Goal: Task Accomplishment & Management: Use online tool/utility

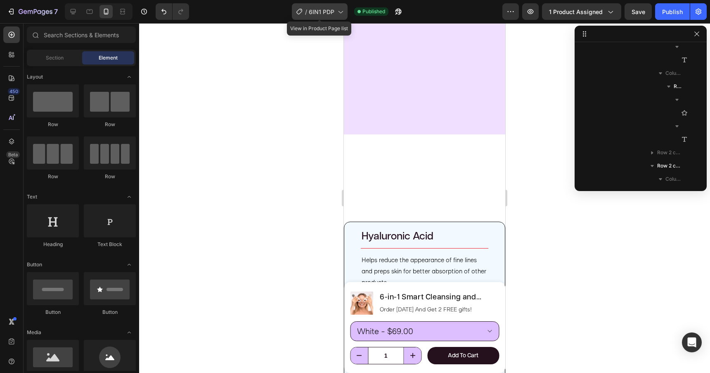
scroll to position [3514, 0]
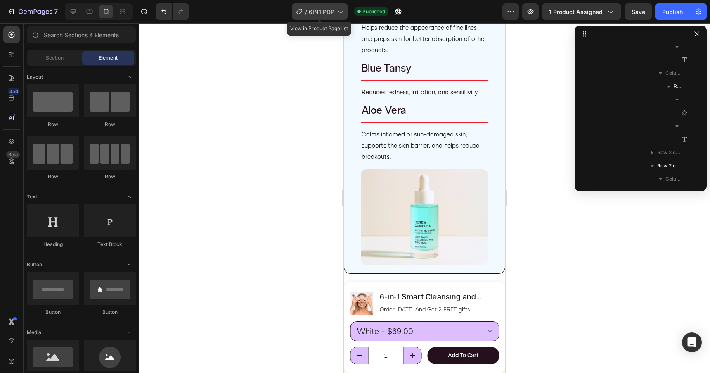
click at [315, 10] on span "6IN1 PDP" at bounding box center [322, 11] width 26 height 9
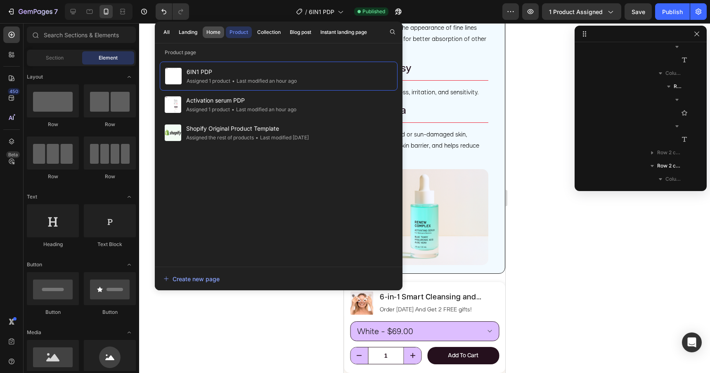
click at [219, 30] on div "Home" at bounding box center [213, 31] width 14 height 7
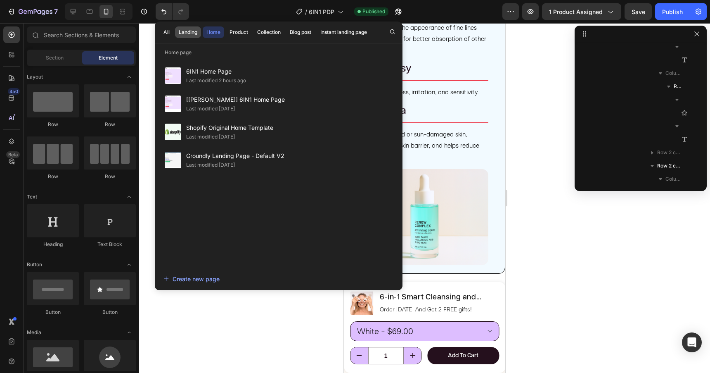
click at [189, 33] on div "Landing" at bounding box center [188, 31] width 19 height 7
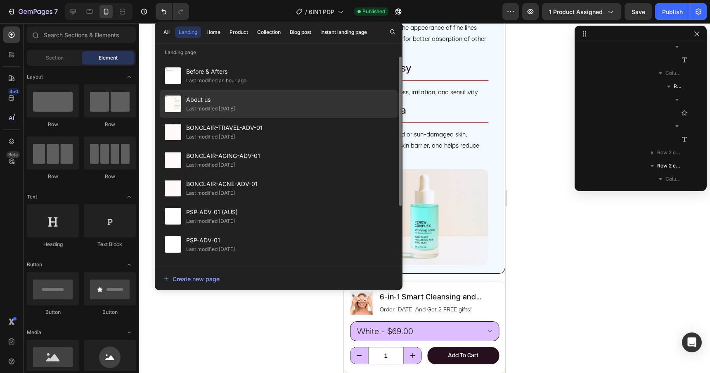
click at [206, 109] on div "Last modified [DATE]" at bounding box center [210, 108] width 49 height 8
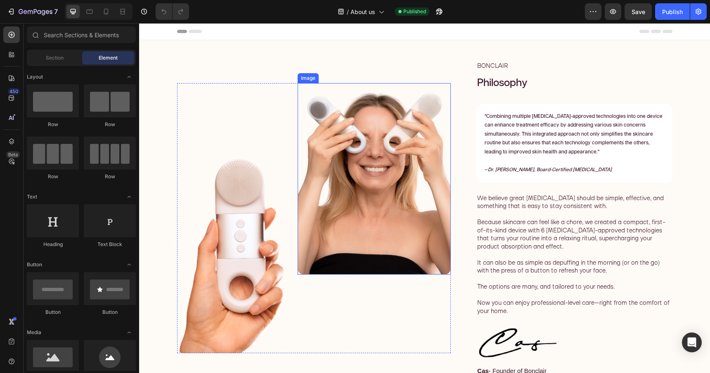
click at [346, 210] on img at bounding box center [374, 179] width 153 height 192
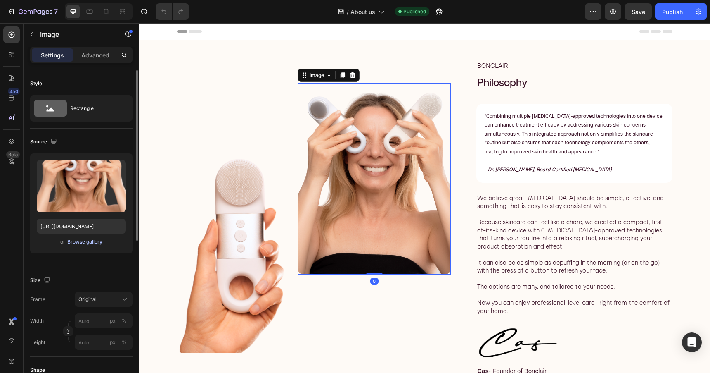
click at [84, 241] on div "Browse gallery" at bounding box center [84, 241] width 35 height 7
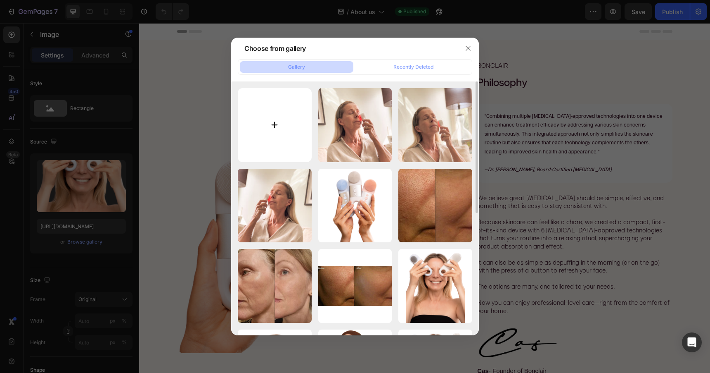
click at [272, 121] on input "file" at bounding box center [275, 125] width 74 height 74
type input "C:\fakepath\RNI-Films-IMG-E5E0A6AF-3CF7-4E72-813A-80E61601F778.JPG"
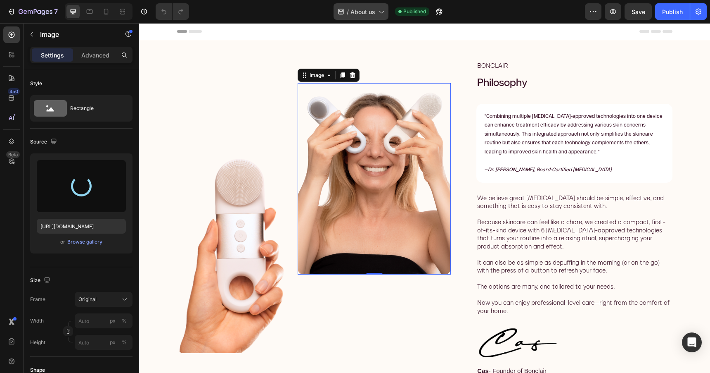
type input "[URL][DOMAIN_NAME]"
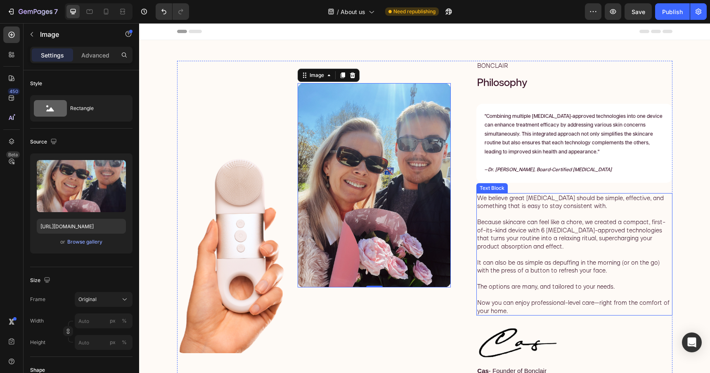
click at [517, 212] on p at bounding box center [574, 214] width 194 height 8
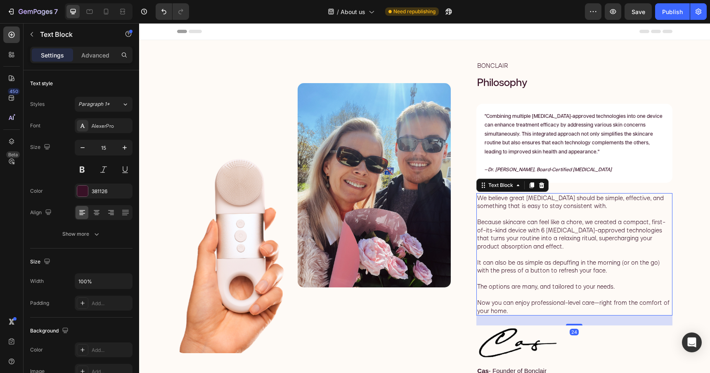
click at [522, 230] on span "Because skincare can feel like a chore, we created a compact, first-of-its-kind…" at bounding box center [571, 234] width 188 height 32
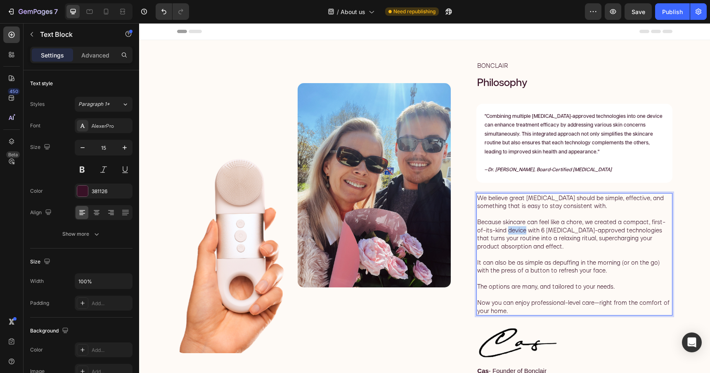
click at [522, 230] on span "Because skincare can feel like a chore, we created a compact, first-of-its-kind…" at bounding box center [571, 234] width 188 height 32
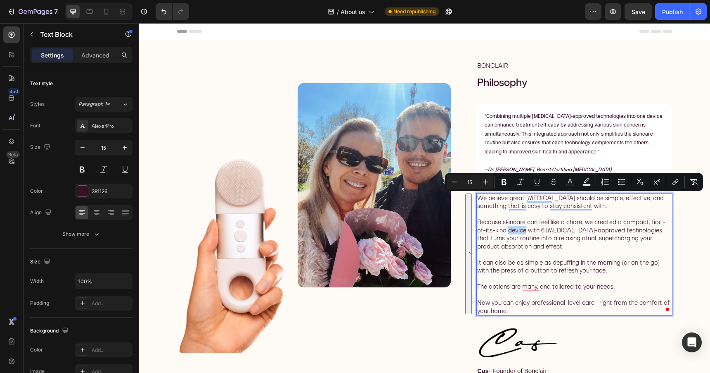
drag, startPoint x: 511, startPoint y: 309, endPoint x: 479, endPoint y: 199, distance: 114.9
click at [479, 199] on div "We believe great [MEDICAL_DATA] should be simple, effective, and something that…" at bounding box center [575, 254] width 196 height 123
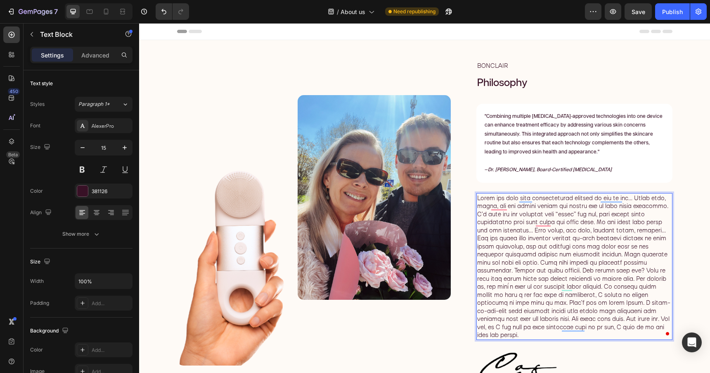
click at [485, 199] on span "Rich Text Editor. Editing area: main" at bounding box center [573, 266] width 193 height 145
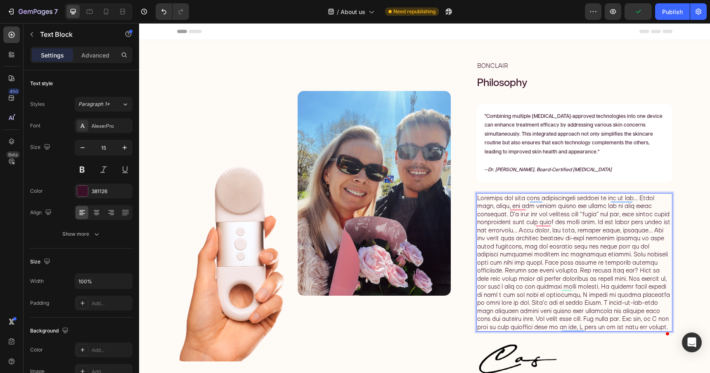
click at [665, 199] on p "Rich Text Editor. Editing area: main" at bounding box center [574, 262] width 194 height 137
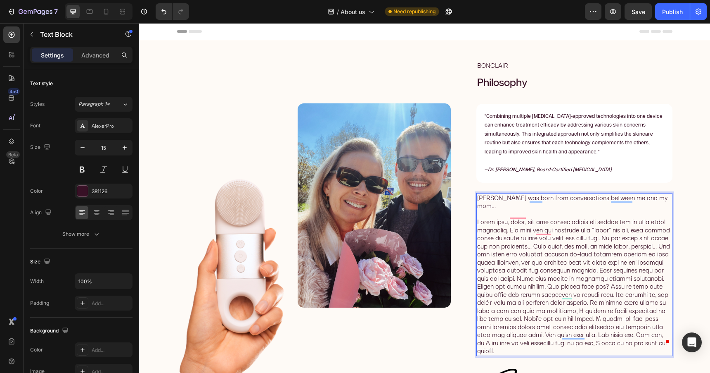
click at [624, 219] on span "Rich Text Editor. Editing area: main" at bounding box center [573, 286] width 193 height 137
click at [629, 230] on span "Rich Text Editor. Editing area: main" at bounding box center [573, 286] width 193 height 137
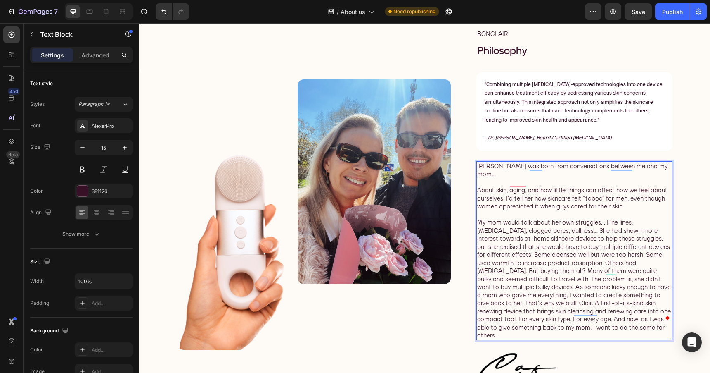
scroll to position [33, 0]
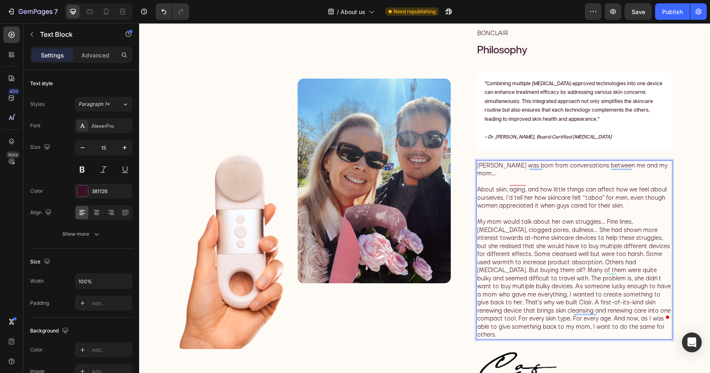
click at [670, 238] on span "My mom would talk about her own struggles... Fine lines, [MEDICAL_DATA], clogge…" at bounding box center [574, 277] width 194 height 121
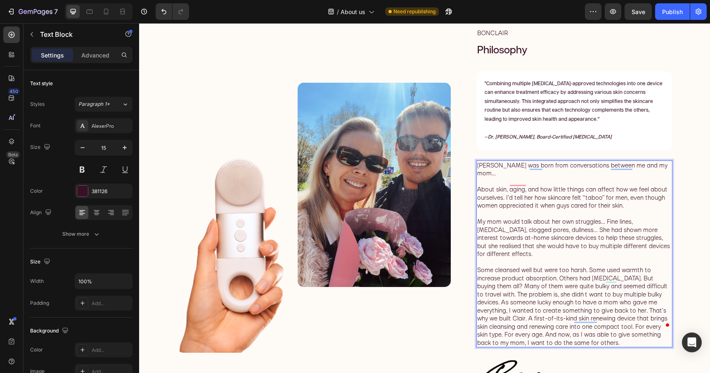
scroll to position [36, 0]
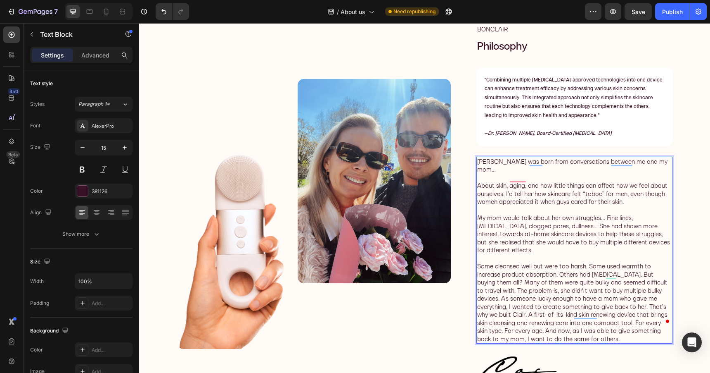
click at [612, 214] on span "My mom would talk about her own struggles... Fine lines, [MEDICAL_DATA], clogge…" at bounding box center [573, 234] width 193 height 40
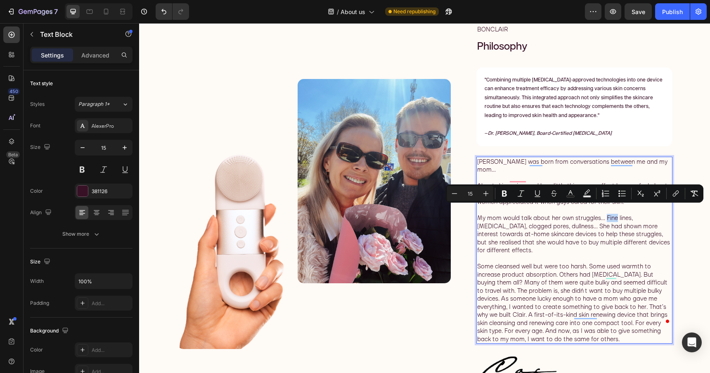
click at [612, 214] on span "My mom would talk about her own struggles... Fine lines, [MEDICAL_DATA], clogge…" at bounding box center [573, 234] width 193 height 40
drag, startPoint x: 633, startPoint y: 211, endPoint x: 607, endPoint y: 213, distance: 25.6
click at [607, 214] on span "My mom would talk about her own struggles... Fine lines, [MEDICAL_DATA], clogge…" at bounding box center [573, 234] width 193 height 40
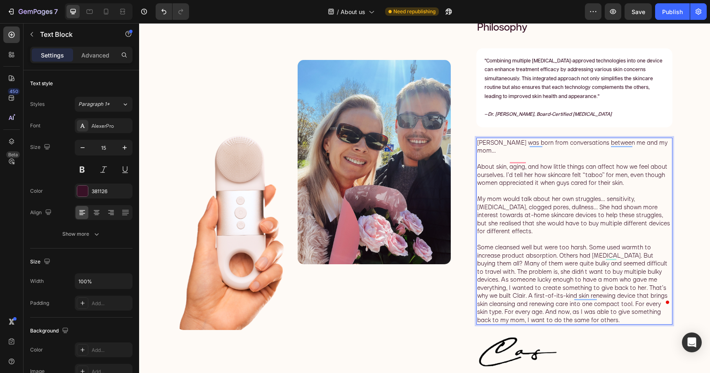
scroll to position [56, 0]
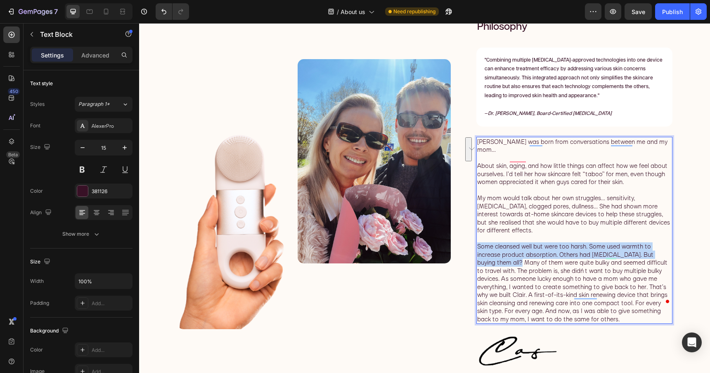
drag, startPoint x: 505, startPoint y: 248, endPoint x: 477, endPoint y: 234, distance: 31.8
click at [477, 234] on div "[PERSON_NAME] was born from conversations between me and my mom... About skin, …" at bounding box center [575, 230] width 196 height 187
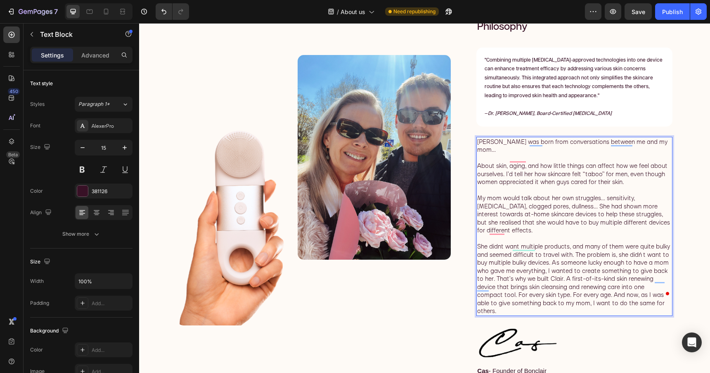
click at [652, 242] on span "She didnt want multiple products, and many of them were quite bulky and seemed …" at bounding box center [573, 278] width 193 height 72
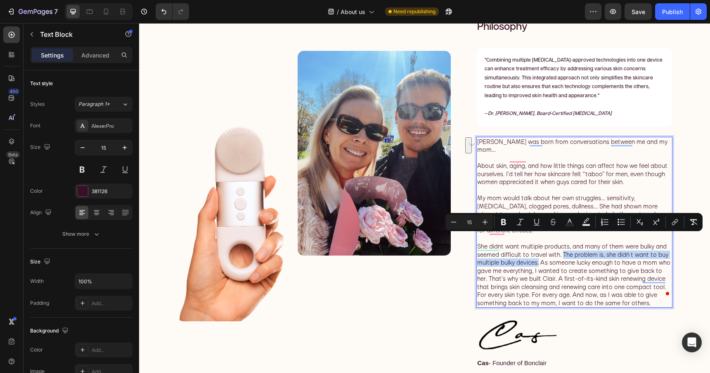
drag, startPoint x: 565, startPoint y: 239, endPoint x: 541, endPoint y: 247, distance: 25.3
click at [541, 247] on span "She didnt want multiple products, and many of them were bulky and seemed diffic…" at bounding box center [573, 274] width 193 height 64
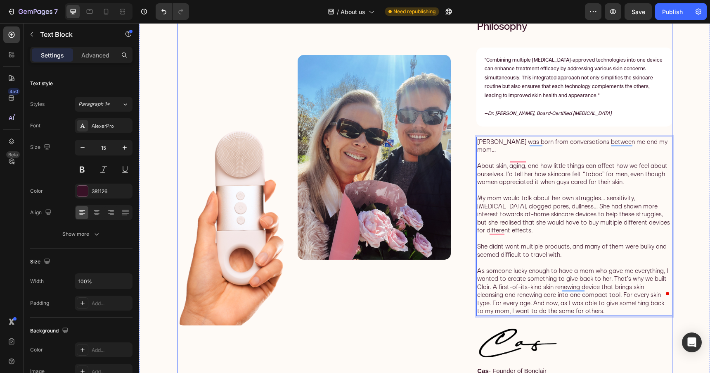
click at [458, 193] on div "Image Image Row BONCLAIR Text Block Philosophy Heading "Combining multiple [MED…" at bounding box center [425, 190] width 496 height 371
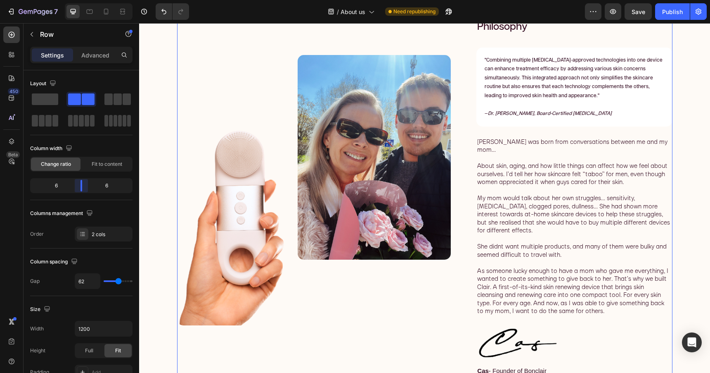
scroll to position [62, 0]
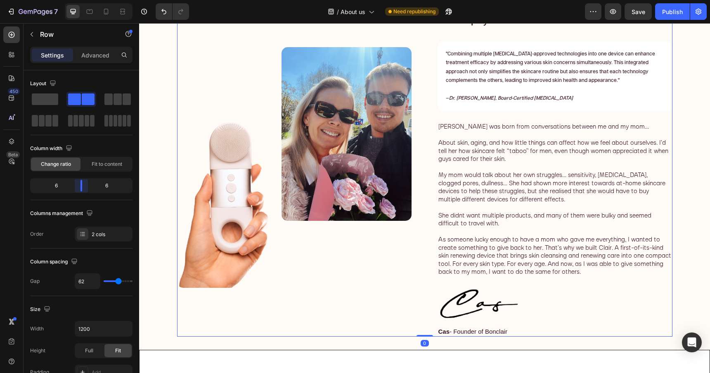
drag, startPoint x: 88, startPoint y: 184, endPoint x: 82, endPoint y: 185, distance: 5.9
click at [82, 0] on body "7 Version history / About us Need republishing Preview Save Publish 450 Beta Se…" at bounding box center [355, 0] width 710 height 0
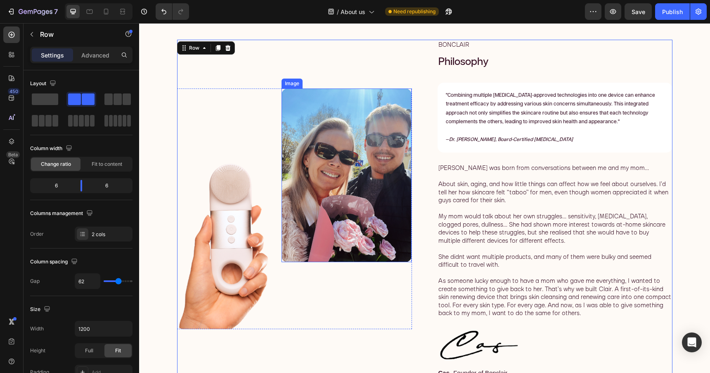
scroll to position [22, 0]
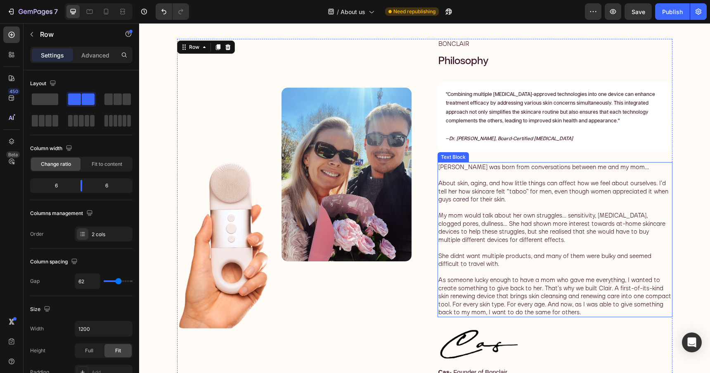
click at [547, 287] on span "As someone lucky enough to have a mom who gave me everything, I wanted to creat…" at bounding box center [555, 295] width 233 height 40
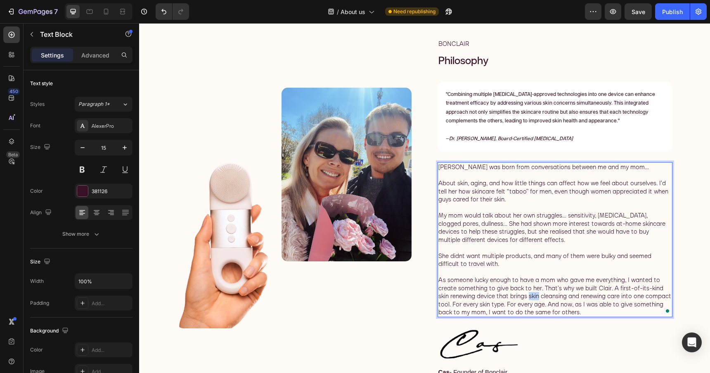
click at [530, 297] on span "As someone lucky enough to have a mom who gave me everything, I wanted to creat…" at bounding box center [555, 295] width 233 height 40
click at [529, 296] on span "As someone lucky enough to have a mom who gave me everything, I wanted to creat…" at bounding box center [555, 295] width 233 height 40
click at [620, 296] on span "As someone lucky enough to have a mom who gave me everything, I wanted to creat…" at bounding box center [551, 295] width 225 height 40
click at [589, 305] on span "As someone lucky enough to have a mom who gave me everything, I wanted to creat…" at bounding box center [555, 295] width 233 height 40
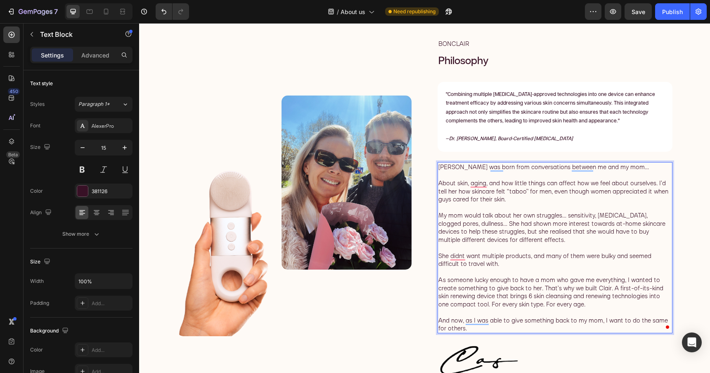
click at [479, 329] on p "And now, as I was able to give something back to my mom, I want to do the same …" at bounding box center [555, 324] width 233 height 16
click at [593, 321] on span "And now, as I was able to give something back to my mom, I want to do the same …" at bounding box center [554, 324] width 230 height 16
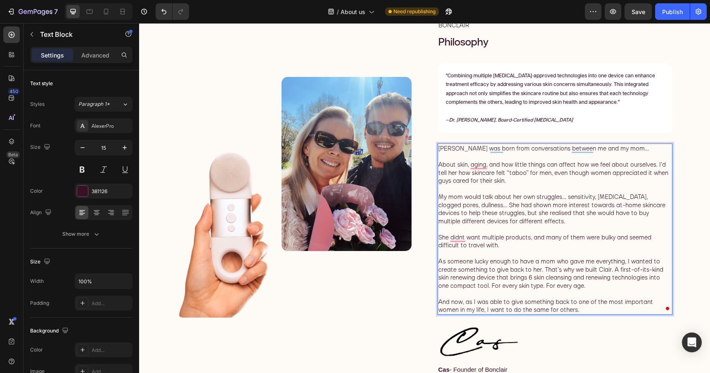
click at [581, 310] on p "And now, as I was able to give something back to one of the most important wome…" at bounding box center [555, 305] width 233 height 16
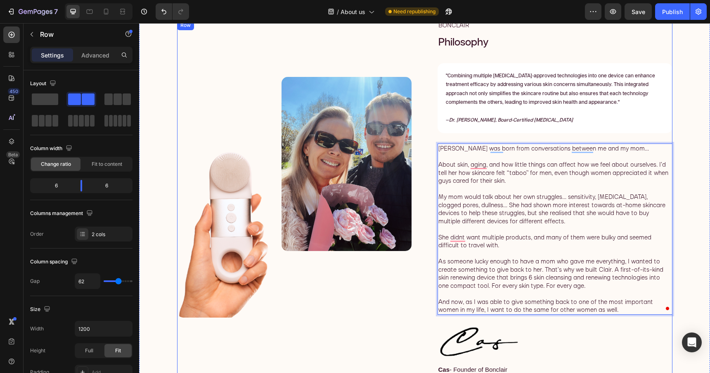
click at [565, 320] on div "BONCLAIR Text Block Philosophy Heading "Combining multiple [MEDICAL_DATA]-appro…" at bounding box center [555, 197] width 235 height 354
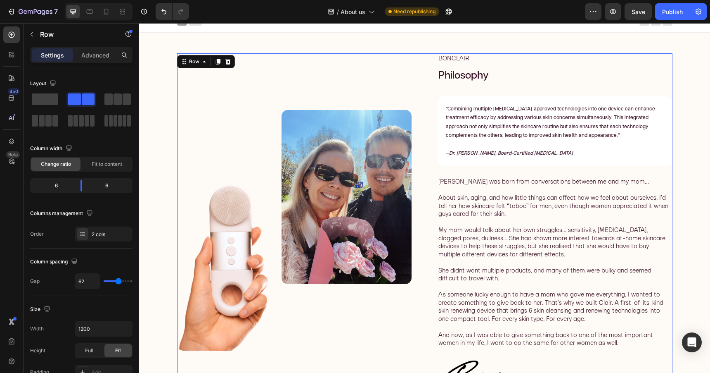
scroll to position [6, 0]
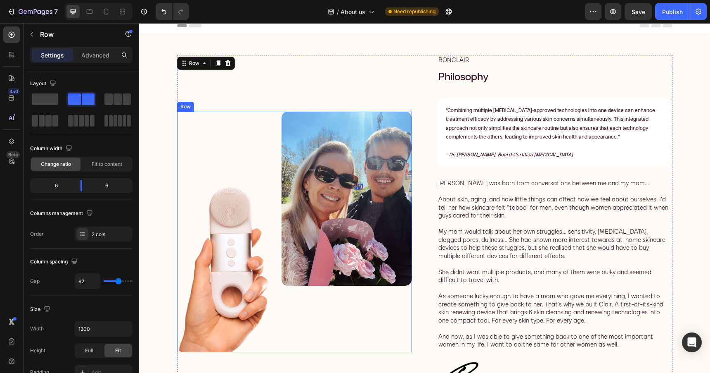
click at [374, 331] on div "Image" at bounding box center [347, 232] width 130 height 240
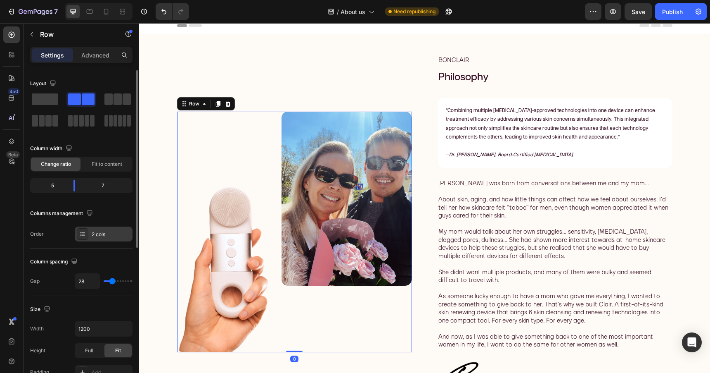
click at [107, 228] on div "2 cols" at bounding box center [104, 233] width 58 height 15
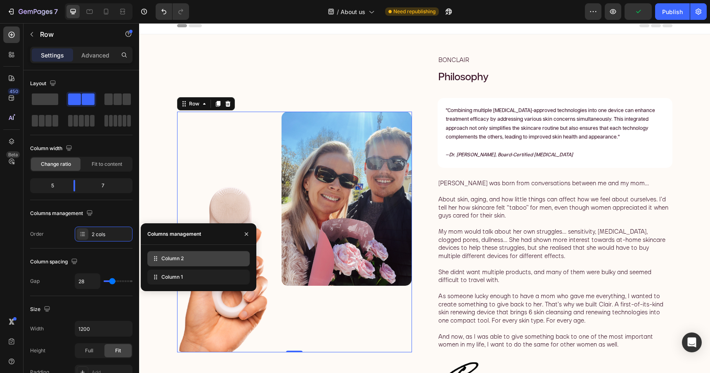
drag, startPoint x: 155, startPoint y: 276, endPoint x: 155, endPoint y: 258, distance: 18.6
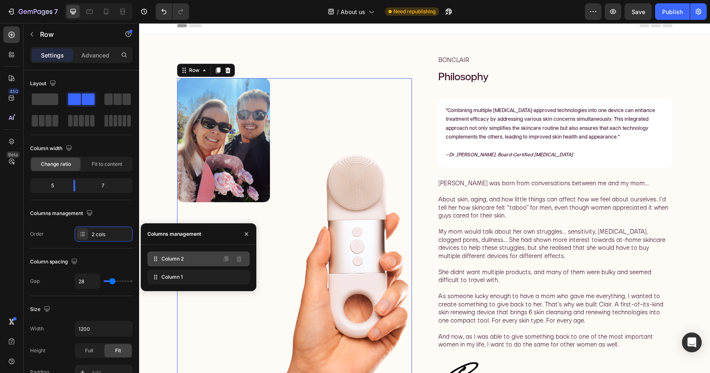
click at [156, 259] on icon at bounding box center [156, 258] width 8 height 8
drag, startPoint x: 156, startPoint y: 259, endPoint x: 156, endPoint y: 273, distance: 14.5
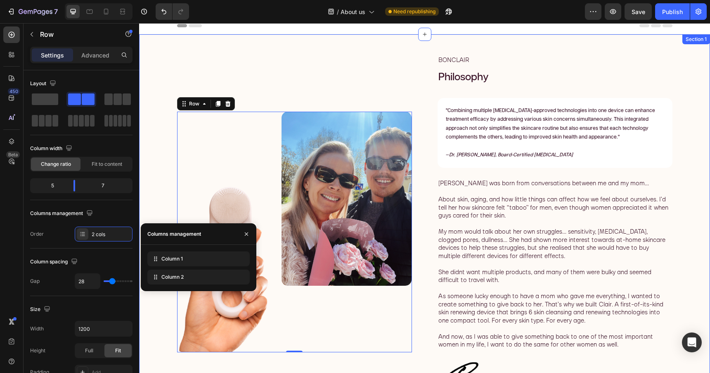
click at [321, 50] on div "Image Image Row 0 BONCLAIR Text Block Philosophy Heading "Combining multiple [M…" at bounding box center [424, 228] width 571 height 388
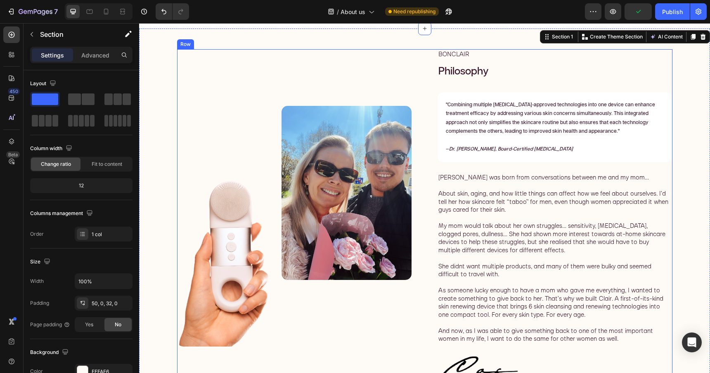
scroll to position [12, 0]
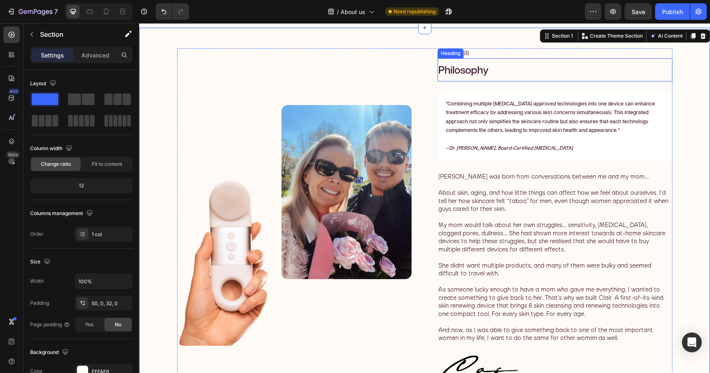
click at [460, 72] on span "Philosophy" at bounding box center [464, 70] width 50 height 11
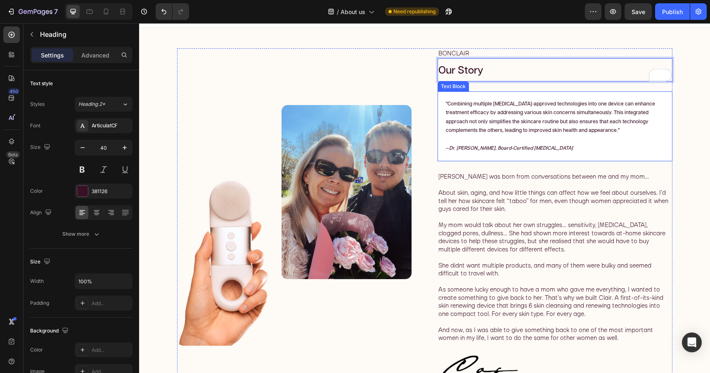
click at [484, 97] on div ""Combining multiple [MEDICAL_DATA]-approved technologies into one device can en…" at bounding box center [555, 126] width 235 height 70
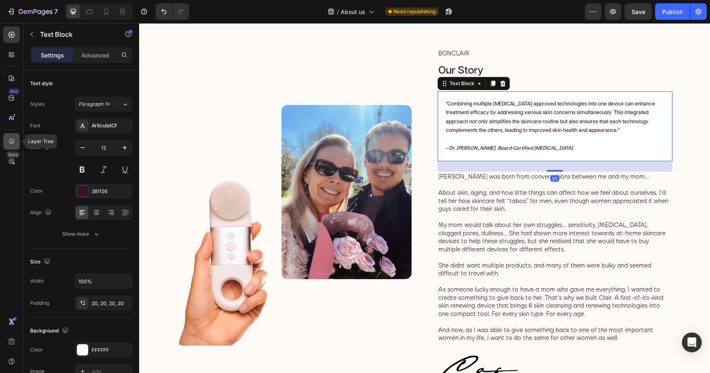
click at [11, 138] on icon at bounding box center [11, 141] width 8 height 8
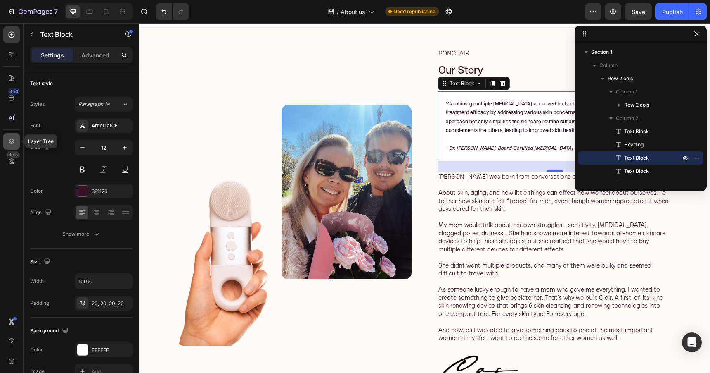
click at [11, 138] on icon at bounding box center [11, 141] width 8 height 8
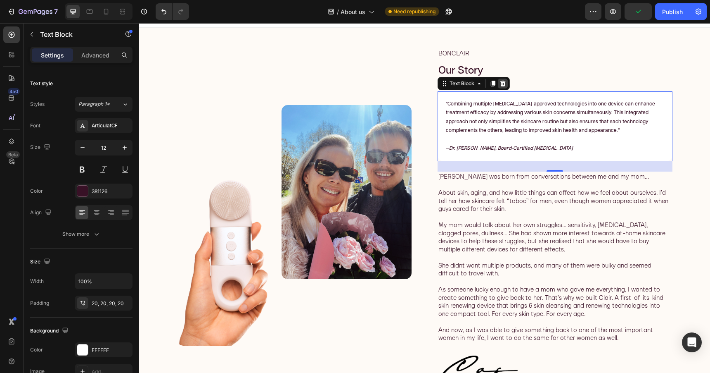
click at [505, 83] on icon at bounding box center [503, 83] width 7 height 7
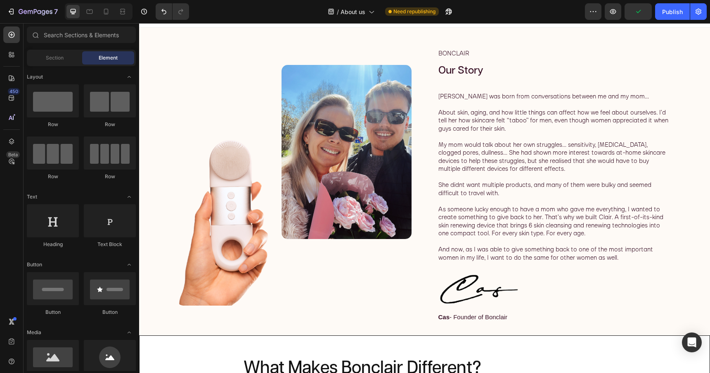
scroll to position [0, 0]
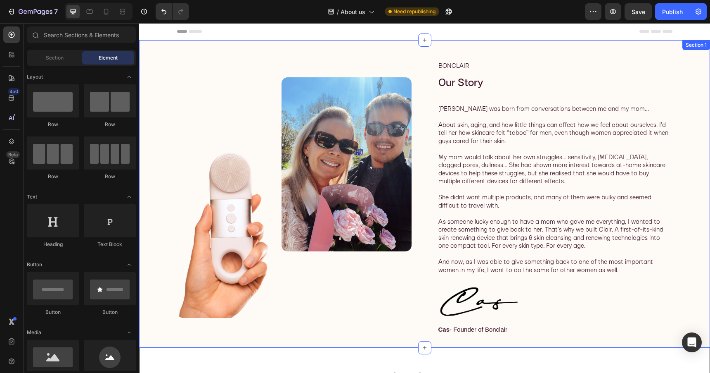
click at [499, 52] on div "Image Image Row BONCLAIR Text Block ⁠⁠⁠⁠⁠⁠⁠ Our Story Heading [PERSON_NAME] was…" at bounding box center [424, 193] width 571 height 307
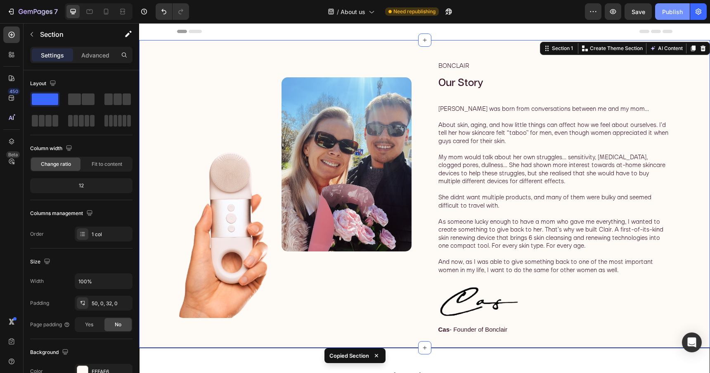
click at [668, 12] on div "Publish" at bounding box center [672, 11] width 21 height 9
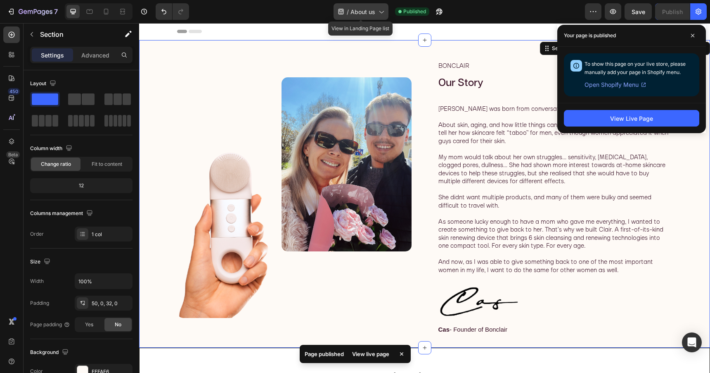
click at [380, 11] on icon at bounding box center [381, 12] width 5 height 2
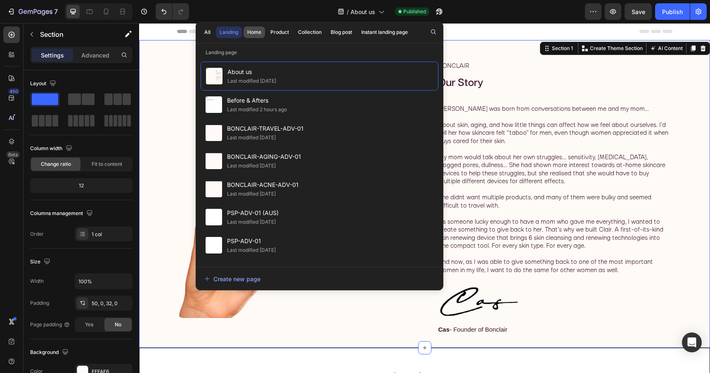
click at [261, 33] on div "Home" at bounding box center [254, 31] width 14 height 7
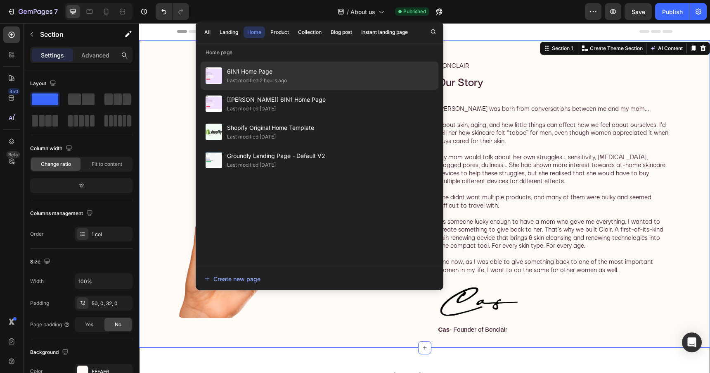
click at [261, 73] on span "6IN1 Home Page" at bounding box center [257, 71] width 60 height 10
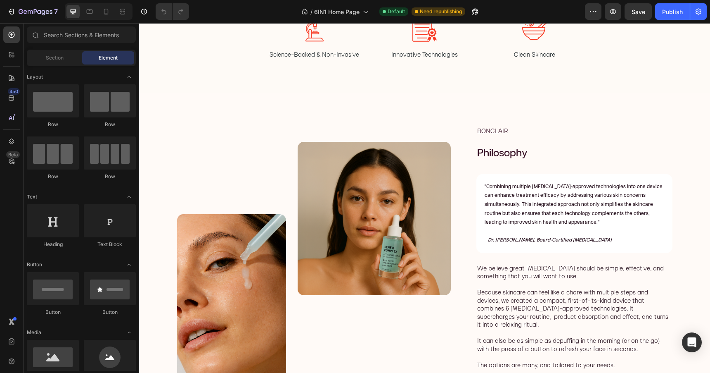
scroll to position [1362, 0]
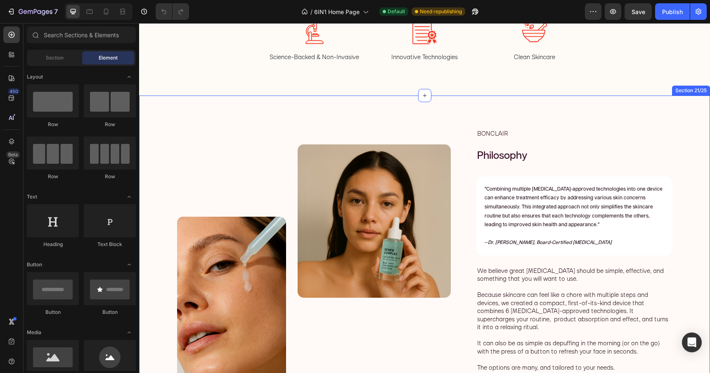
click at [319, 117] on div "Image Image Row BONCLAIR Text Block Philosophy Heading "Combining multiple derm…" at bounding box center [424, 262] width 571 height 334
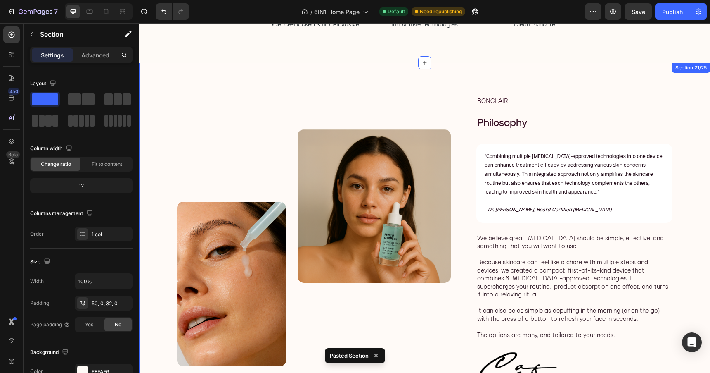
scroll to position [1394, 0]
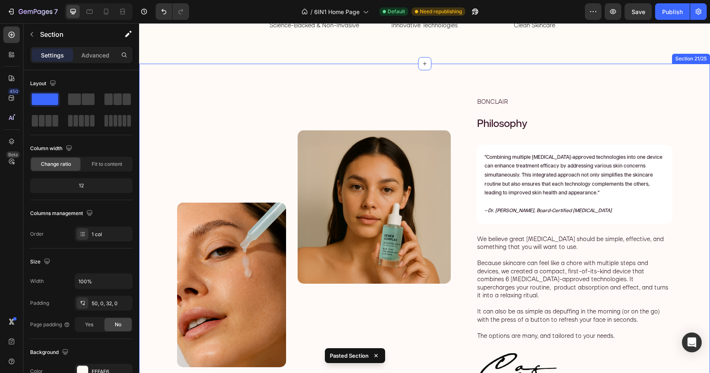
click at [349, 75] on div "Image Image Row BONCLAIR Text Block Philosophy Heading "Combining multiple derm…" at bounding box center [424, 248] width 571 height 369
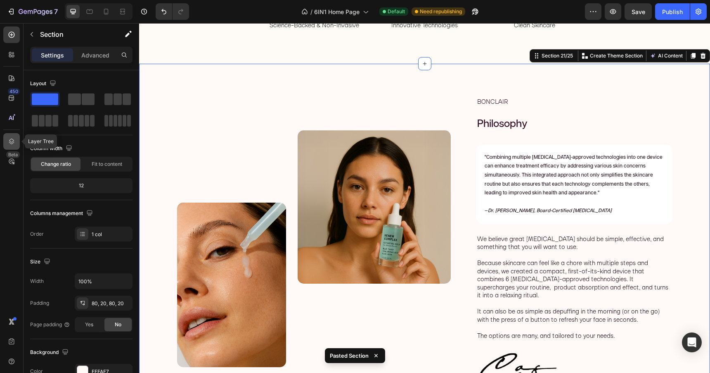
click at [11, 140] on icon at bounding box center [11, 141] width 8 height 8
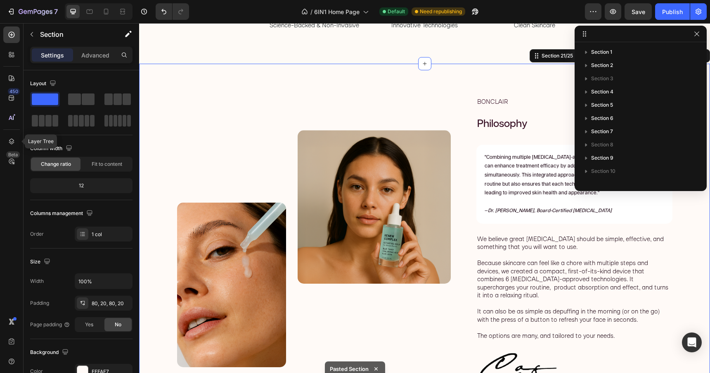
scroll to position [154, 0]
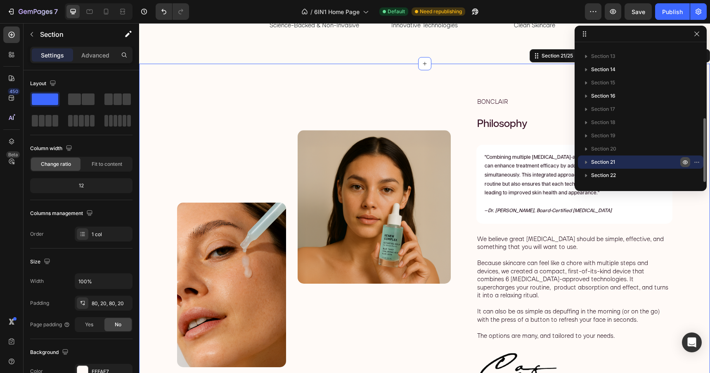
click at [698, 161] on icon "button" at bounding box center [698, 161] width 1 height 1
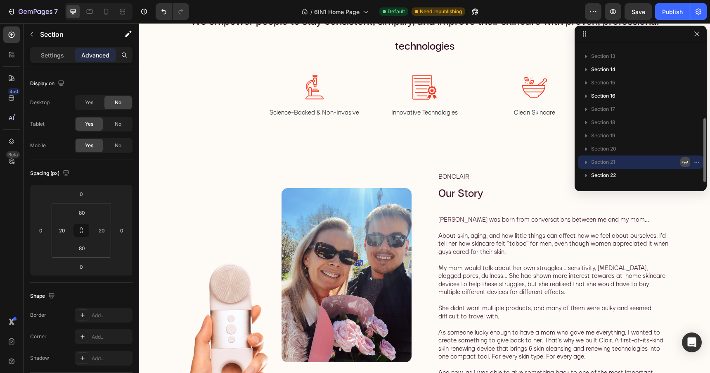
scroll to position [1297, 0]
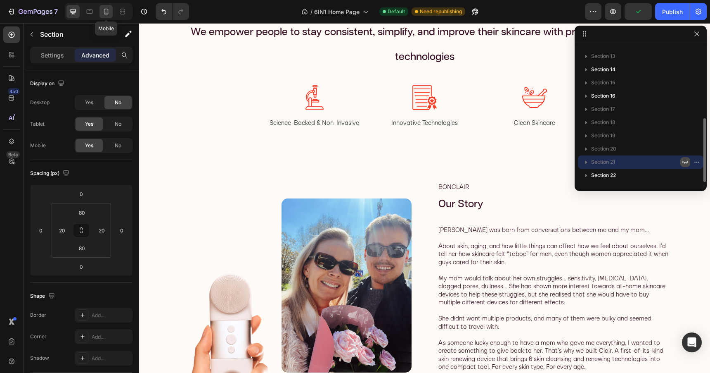
click at [109, 13] on icon at bounding box center [106, 11] width 8 height 8
type input "50"
type input "100"
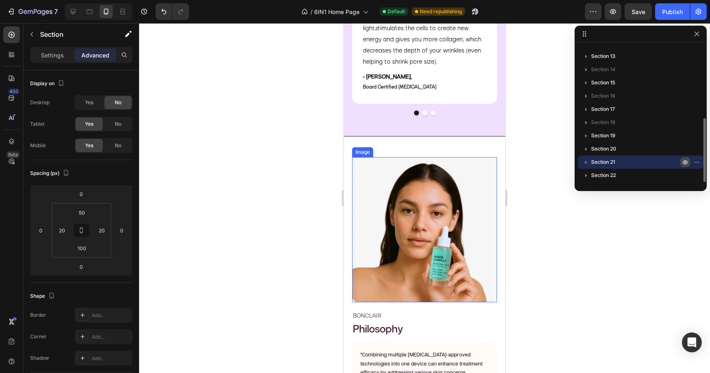
scroll to position [1716, 0]
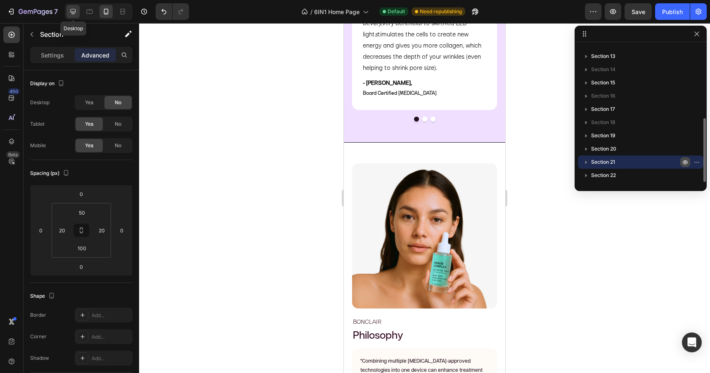
click at [75, 14] on icon at bounding box center [73, 11] width 8 height 8
type input "80"
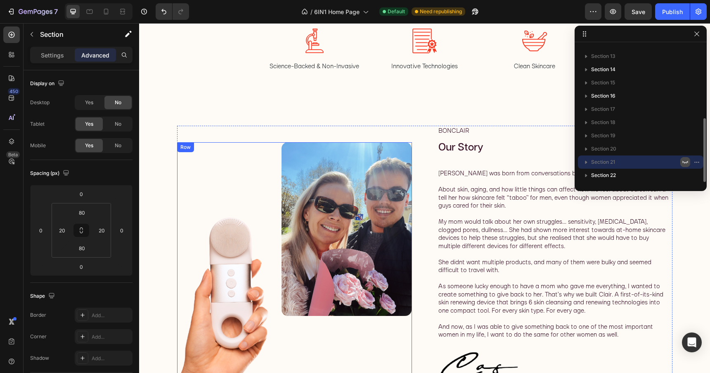
scroll to position [1238, 0]
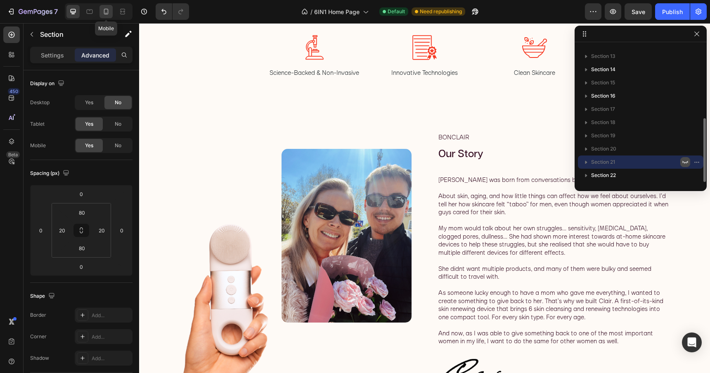
click at [110, 15] on icon at bounding box center [106, 11] width 8 height 8
type input "50"
type input "100"
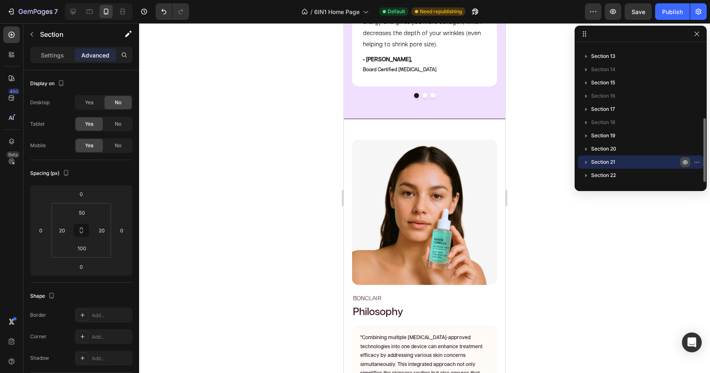
scroll to position [1833, 0]
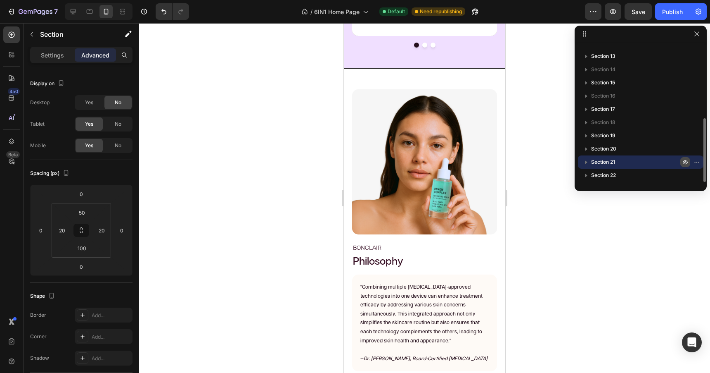
scroll to position [1915, 0]
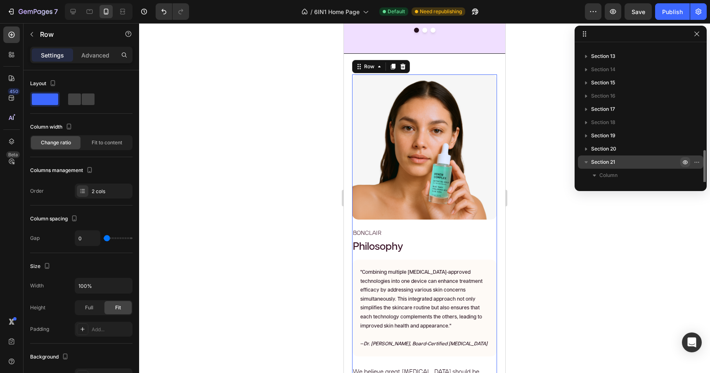
scroll to position [181, 0]
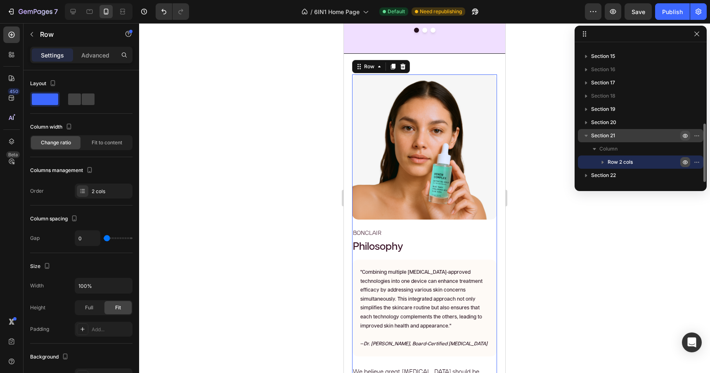
click at [685, 163] on icon "button" at bounding box center [685, 162] width 7 height 7
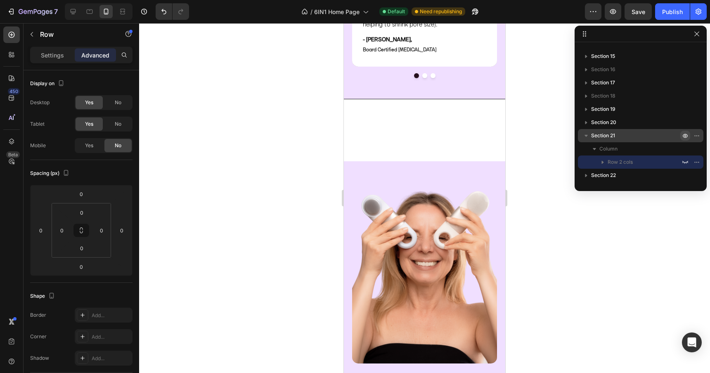
scroll to position [1897, 0]
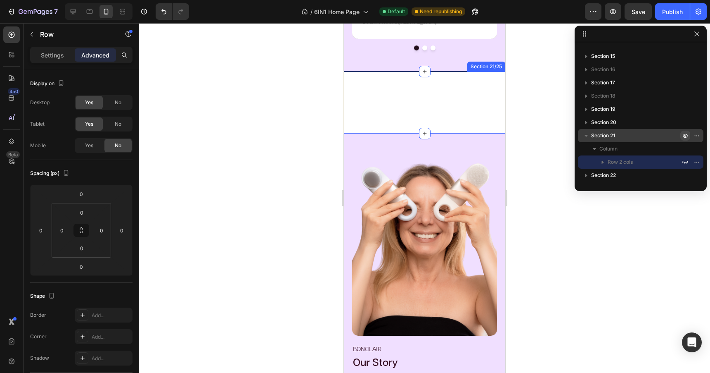
click at [442, 102] on div "Image Image Row BONCLAIR Text Block Philosophy Heading "Combining multiple derm…" at bounding box center [424, 102] width 161 height 62
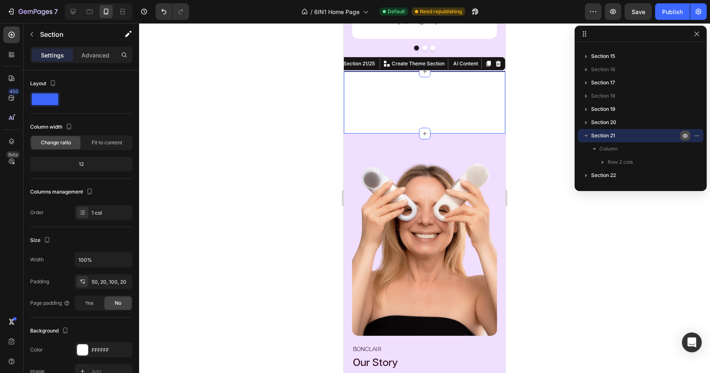
click at [685, 135] on icon "button" at bounding box center [685, 135] width 7 height 7
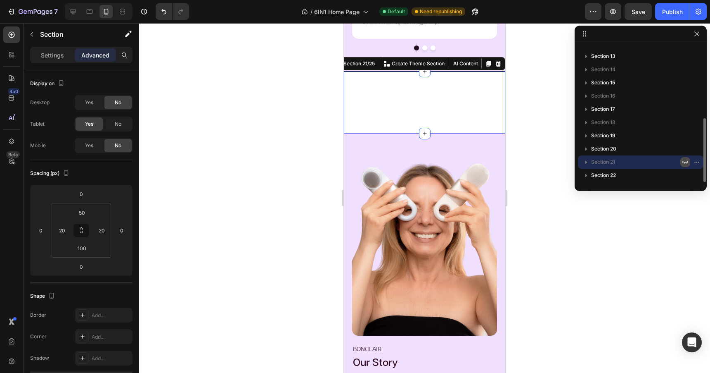
scroll to position [154, 0]
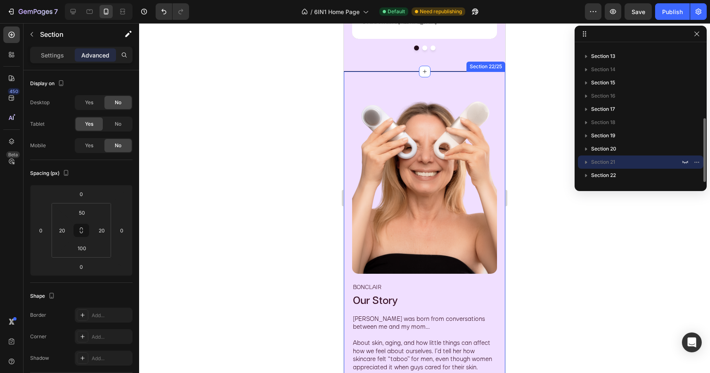
click at [474, 85] on div "Image Image Row BONCLAIR Text Block Our Story Heading Bonclair was born from co…" at bounding box center [424, 338] width 161 height 534
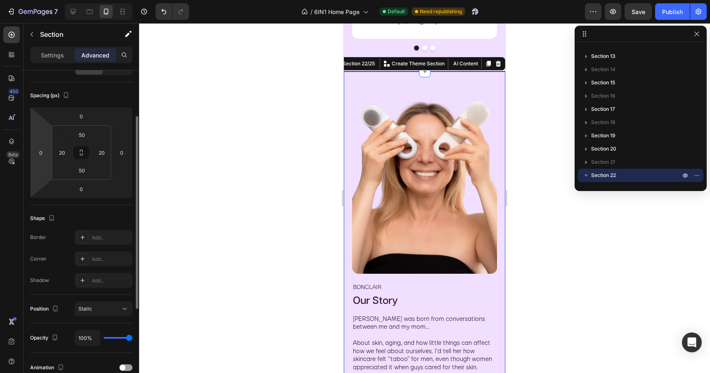
scroll to position [225, 0]
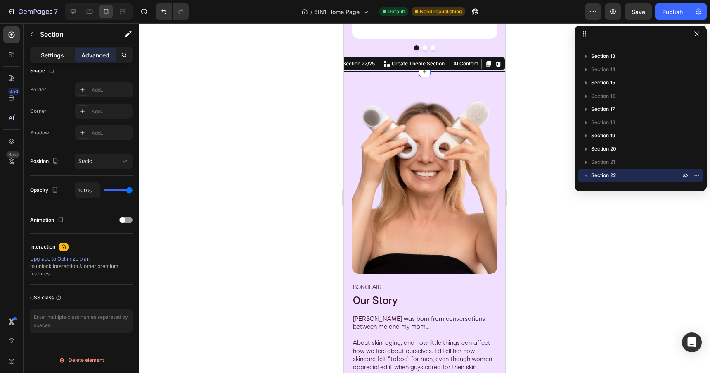
click at [58, 54] on p "Settings" at bounding box center [52, 55] width 23 height 9
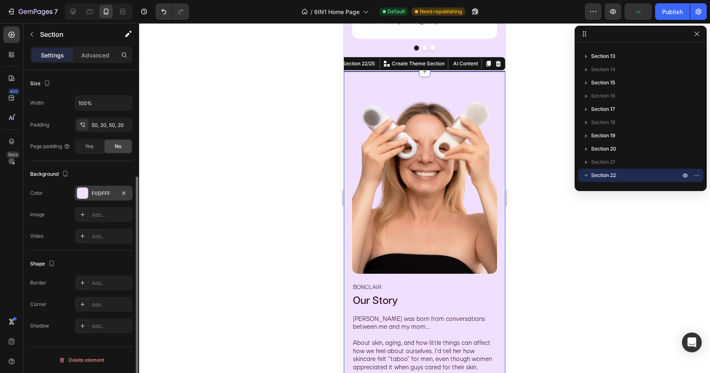
click at [97, 196] on div "F0DFFF" at bounding box center [104, 193] width 24 height 7
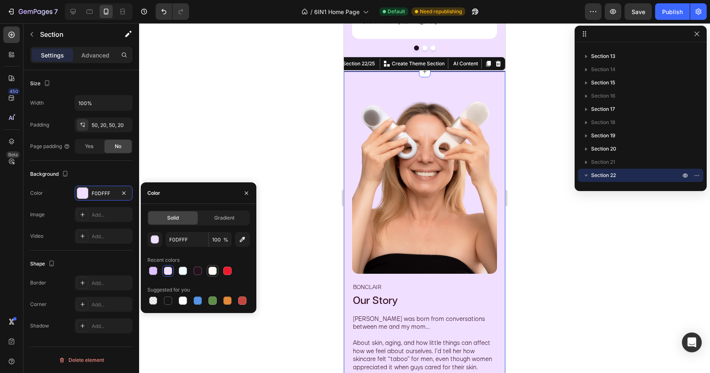
click at [215, 270] on div at bounding box center [213, 270] width 8 height 8
type input "FEFAF6"
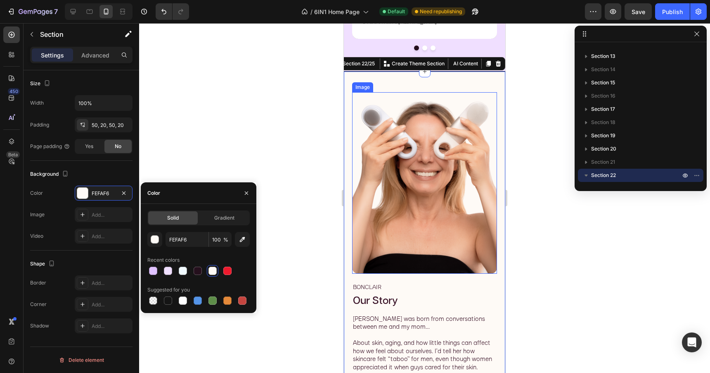
click at [435, 223] on img at bounding box center [424, 182] width 145 height 181
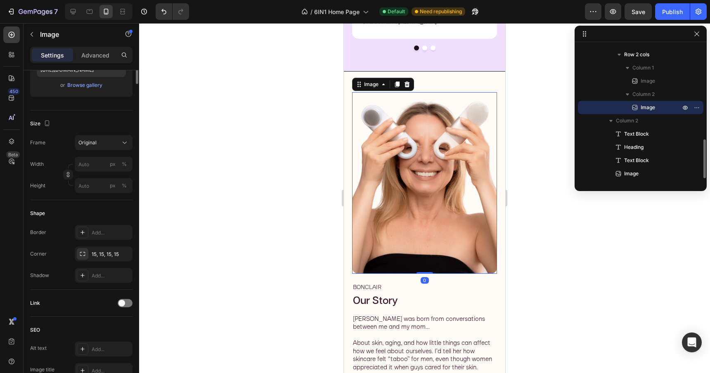
scroll to position [0, 0]
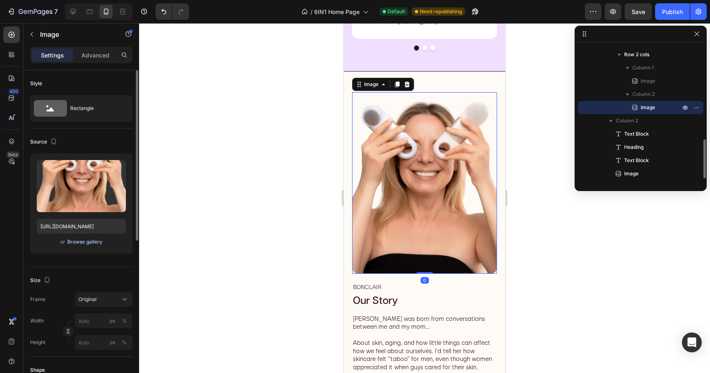
click at [88, 242] on div "Browse gallery" at bounding box center [84, 241] width 35 height 7
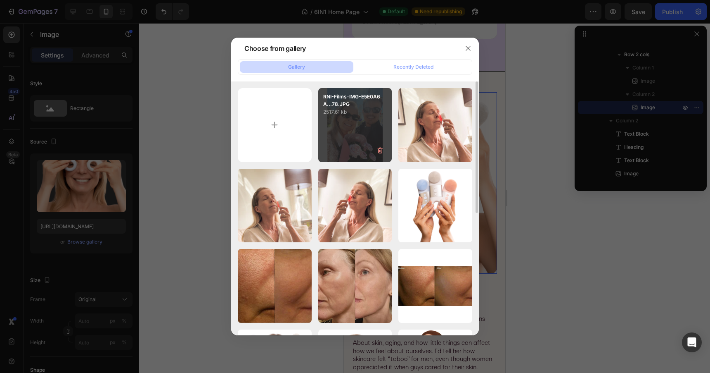
click at [352, 135] on div "RNI-Films-IMG-E5E0A6A...78.JPG 2517.61 kb" at bounding box center [355, 125] width 74 height 74
type input "[URL][DOMAIN_NAME]"
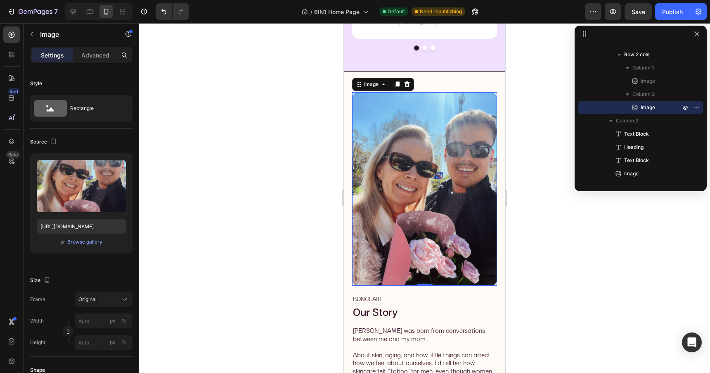
click at [519, 168] on div at bounding box center [424, 197] width 571 height 349
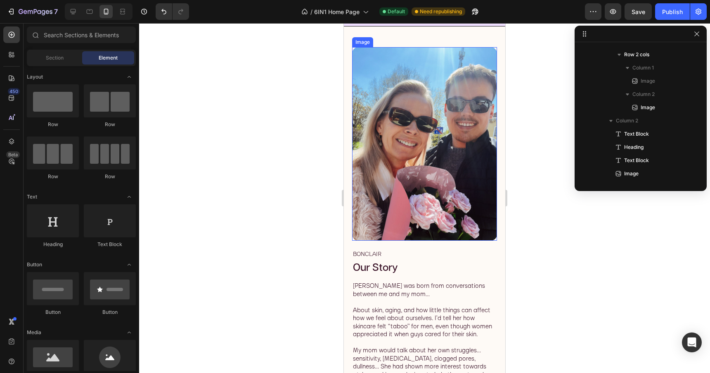
scroll to position [1825, 0]
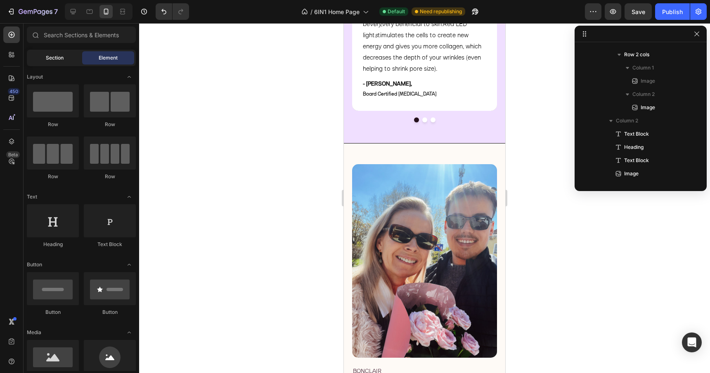
click at [50, 57] on span "Section" at bounding box center [55, 57] width 18 height 7
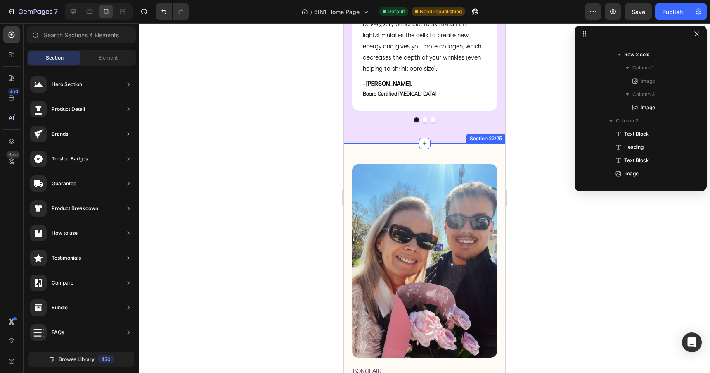
click at [383, 223] on img at bounding box center [424, 260] width 145 height 193
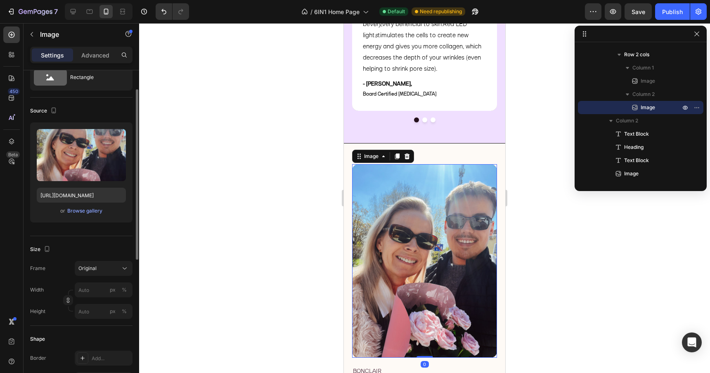
scroll to position [33, 0]
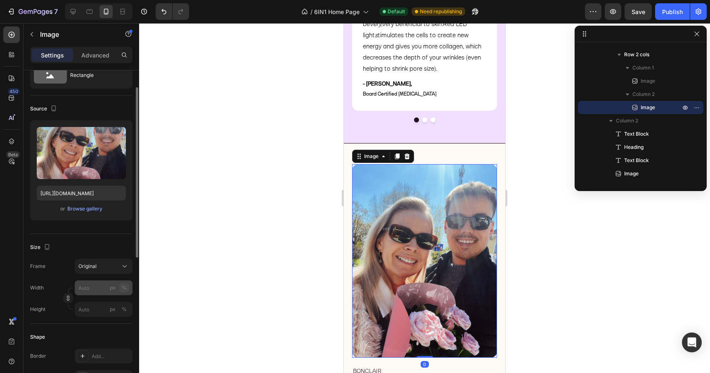
click at [124, 287] on div "%" at bounding box center [124, 287] width 5 height 7
click at [84, 289] on input "px %" at bounding box center [104, 287] width 58 height 15
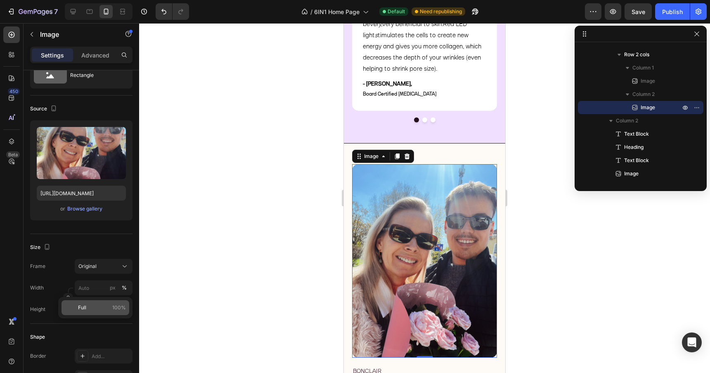
click at [86, 307] on span "Full" at bounding box center [82, 307] width 8 height 7
click at [95, 287] on input "100" at bounding box center [104, 287] width 58 height 15
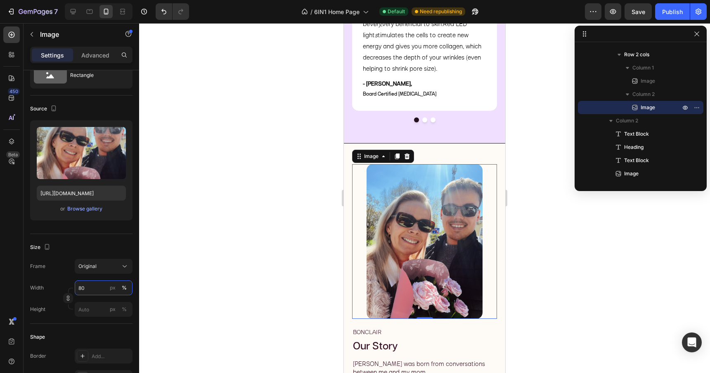
type input "80"
click at [180, 260] on div at bounding box center [424, 197] width 571 height 349
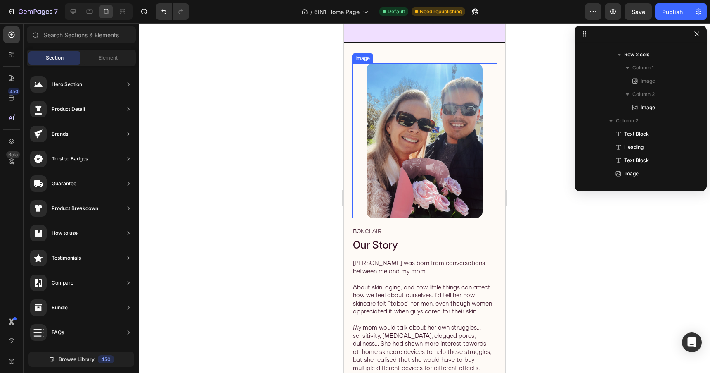
scroll to position [1927, 0]
click at [488, 158] on div at bounding box center [424, 140] width 145 height 154
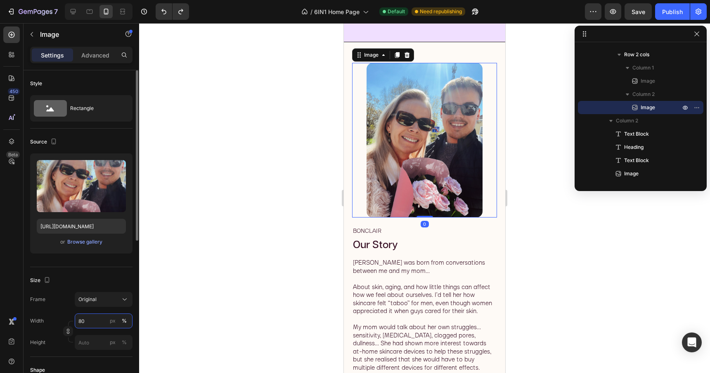
click at [90, 324] on input "80" at bounding box center [104, 320] width 58 height 15
type input "90"
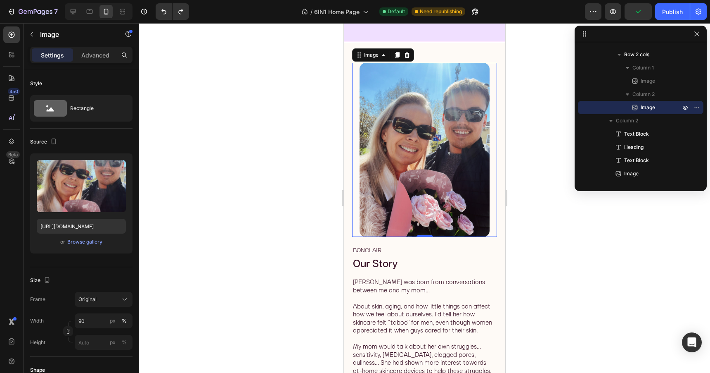
click at [245, 228] on div at bounding box center [424, 197] width 571 height 349
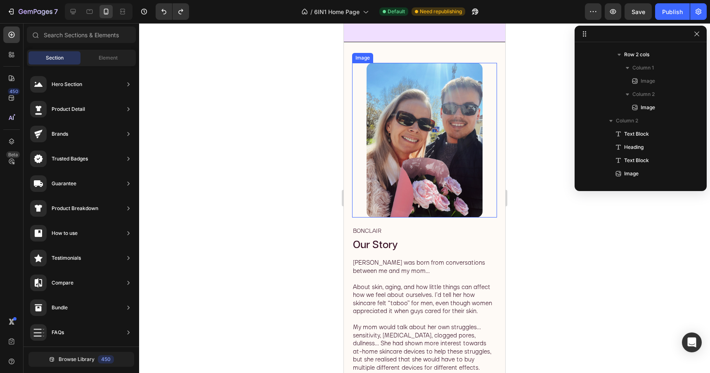
click at [493, 136] on div at bounding box center [424, 140] width 145 height 154
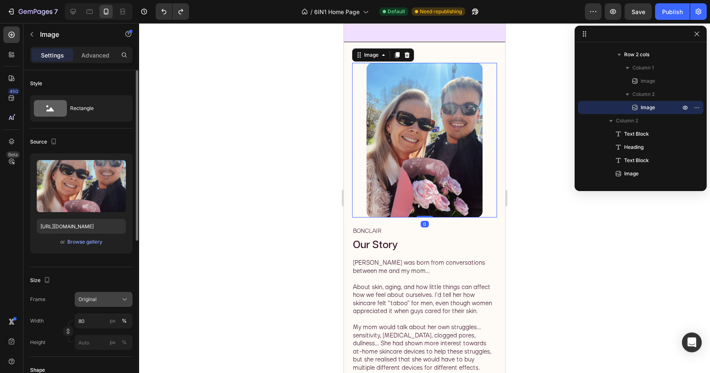
click at [100, 300] on div "Original" at bounding box center [98, 298] width 40 height 7
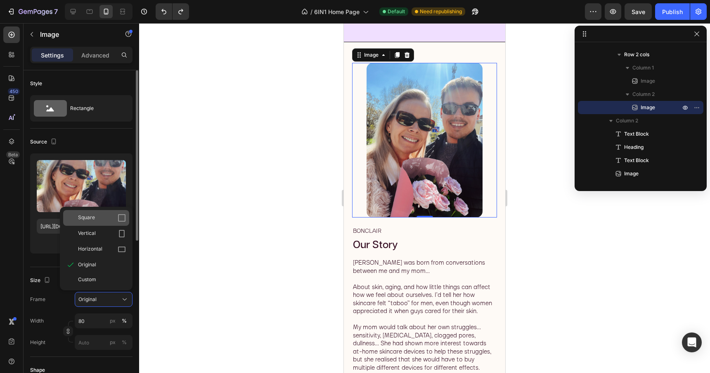
click at [98, 216] on div "Square" at bounding box center [102, 218] width 48 height 8
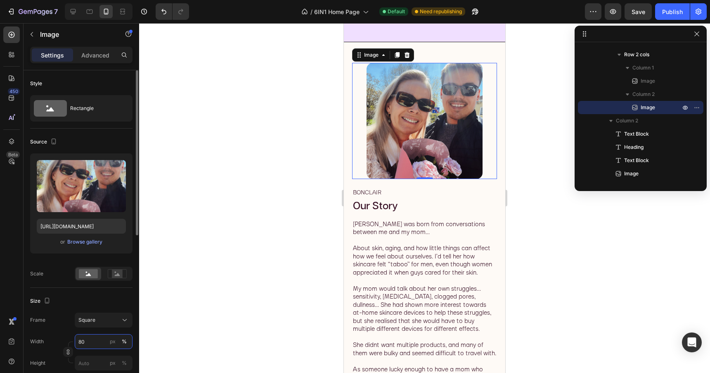
click at [94, 340] on input "80" at bounding box center [104, 341] width 58 height 15
click at [93, 358] on p "Full 100%" at bounding box center [102, 360] width 48 height 7
type input "100"
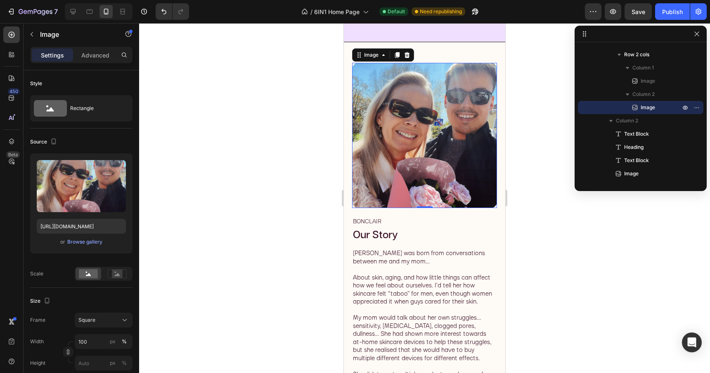
click at [536, 193] on div at bounding box center [424, 197] width 571 height 349
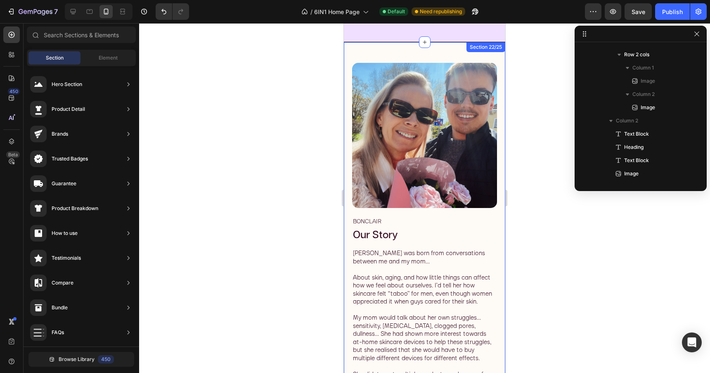
scroll to position [1900, 0]
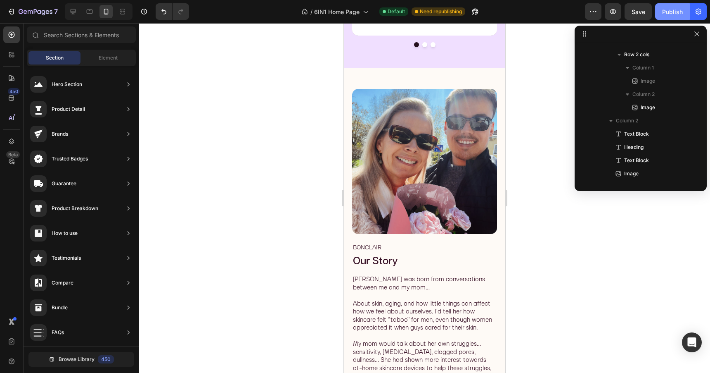
click at [669, 9] on div "Publish" at bounding box center [672, 11] width 21 height 9
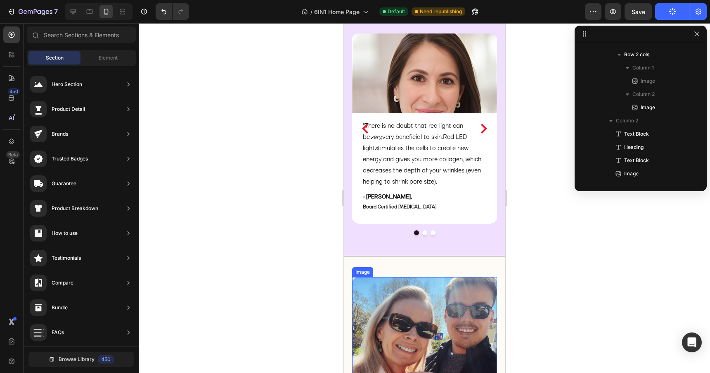
scroll to position [1592, 0]
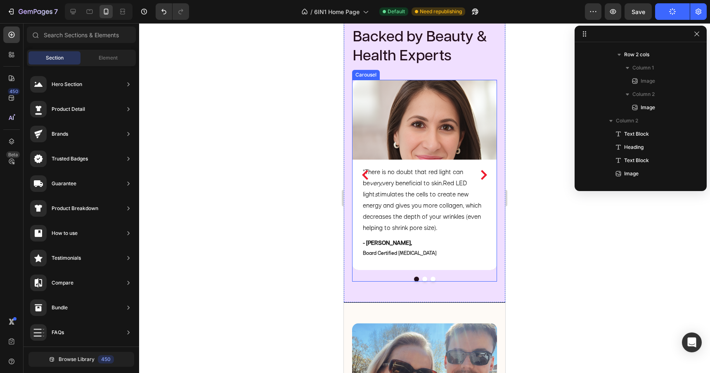
click at [490, 275] on div "" There is no doubt that red light can be very, very beneficial to skin . Red L…" at bounding box center [424, 181] width 145 height 202
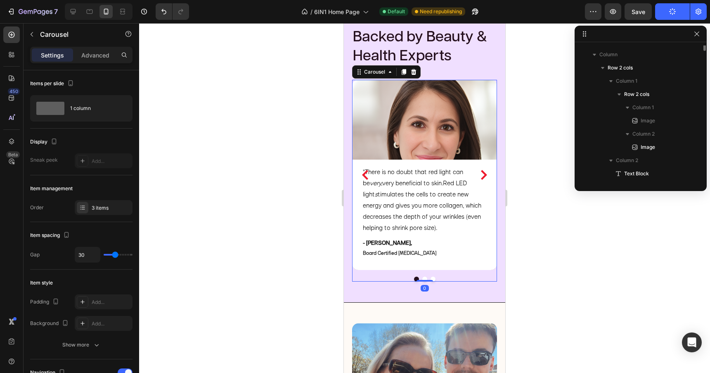
scroll to position [235, 0]
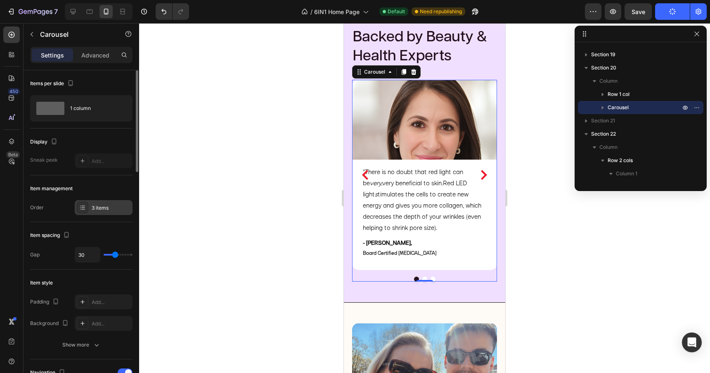
click at [96, 208] on div "3 items" at bounding box center [111, 207] width 39 height 7
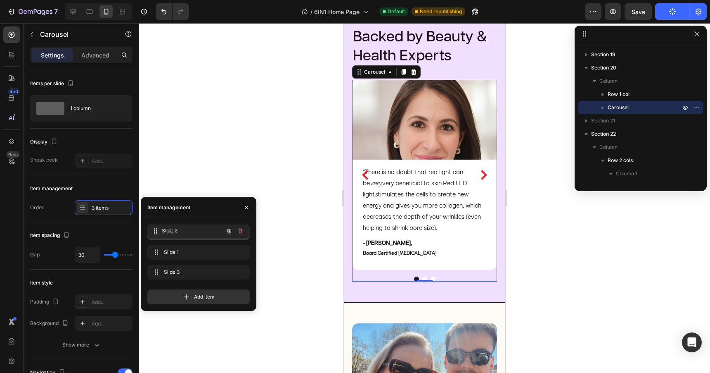
drag, startPoint x: 156, startPoint y: 251, endPoint x: 156, endPoint y: 229, distance: 21.9
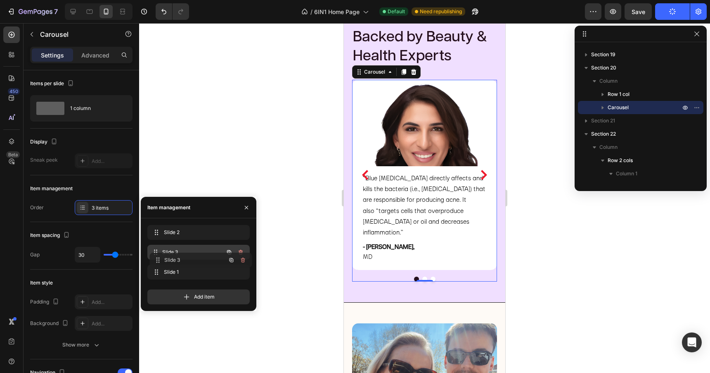
drag, startPoint x: 154, startPoint y: 270, endPoint x: 156, endPoint y: 258, distance: 12.2
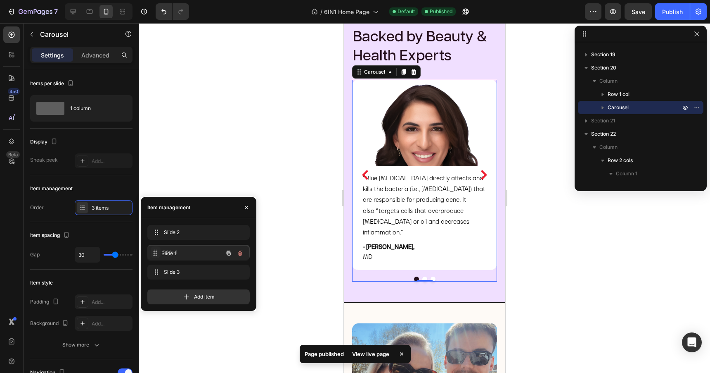
drag, startPoint x: 155, startPoint y: 270, endPoint x: 155, endPoint y: 251, distance: 18.6
click at [368, 10] on span "6IN1 Home Page" at bounding box center [346, 11] width 45 height 9
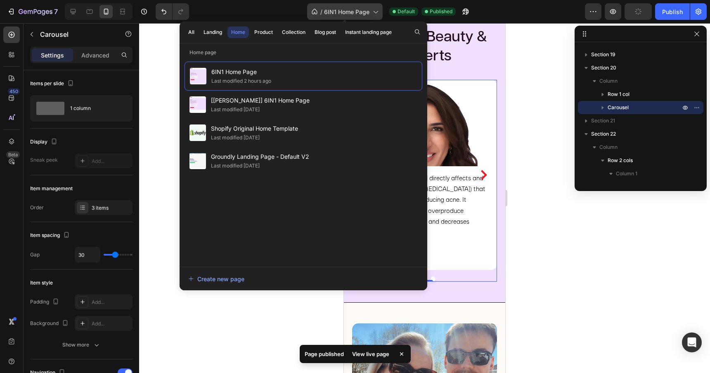
click at [368, 10] on span "6IN1 Home Page" at bounding box center [346, 11] width 45 height 9
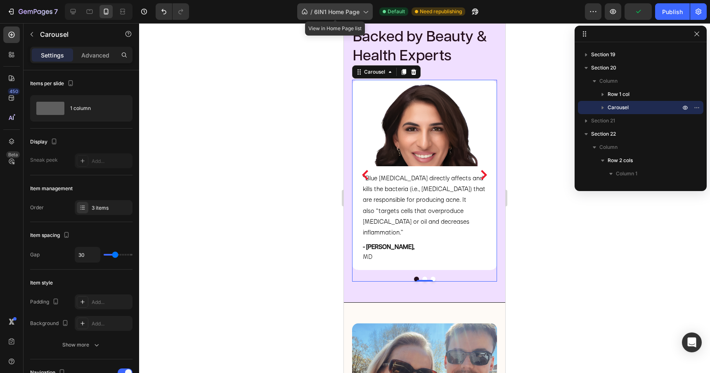
click at [368, 10] on icon at bounding box center [365, 11] width 8 height 8
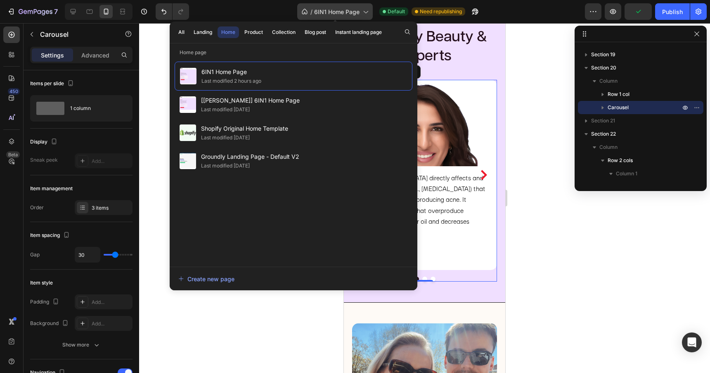
click at [368, 10] on icon at bounding box center [365, 11] width 8 height 8
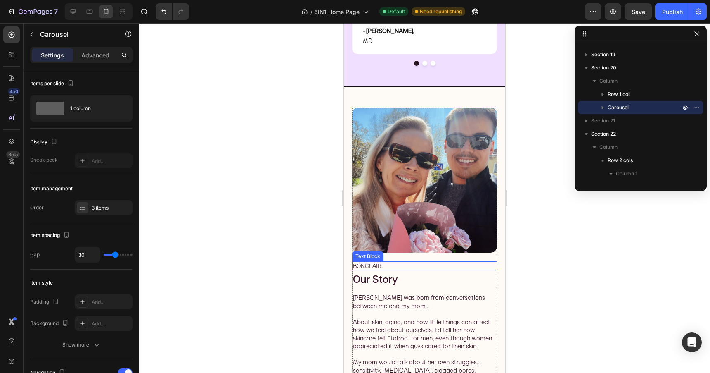
scroll to position [1805, 0]
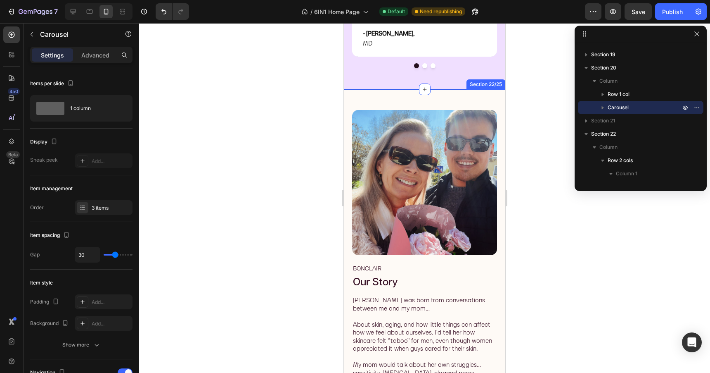
click at [475, 97] on div "Image Image Row BONCLAIR Text Block Our Story Heading Bonclair was born from co…" at bounding box center [424, 337] width 161 height 497
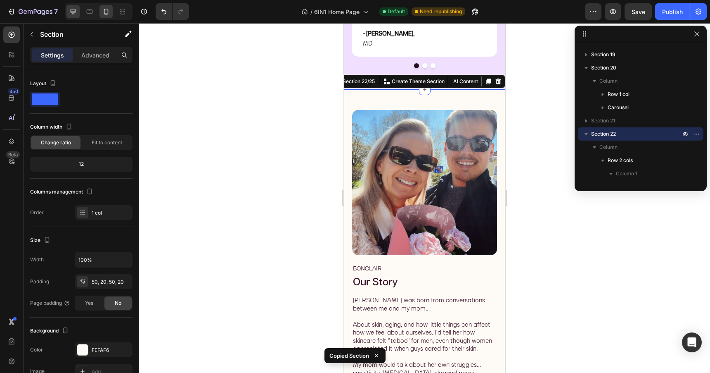
click at [72, 17] on div at bounding box center [72, 11] width 13 height 13
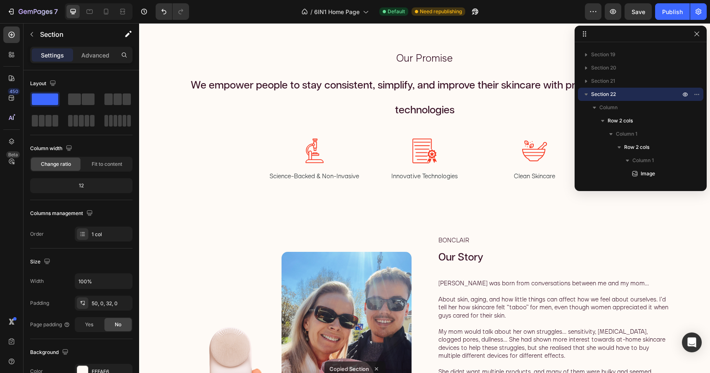
scroll to position [1247, 0]
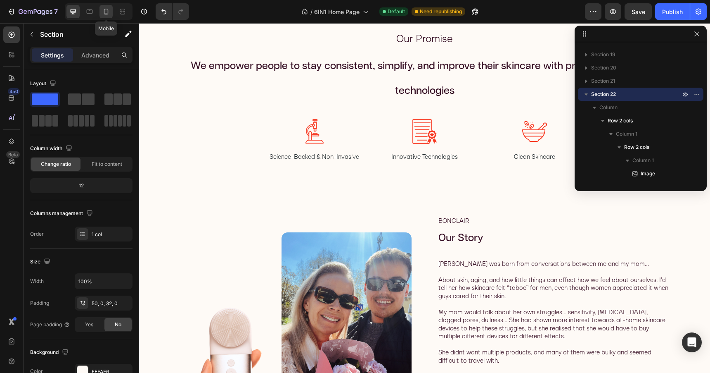
click at [105, 12] on icon at bounding box center [106, 11] width 8 height 8
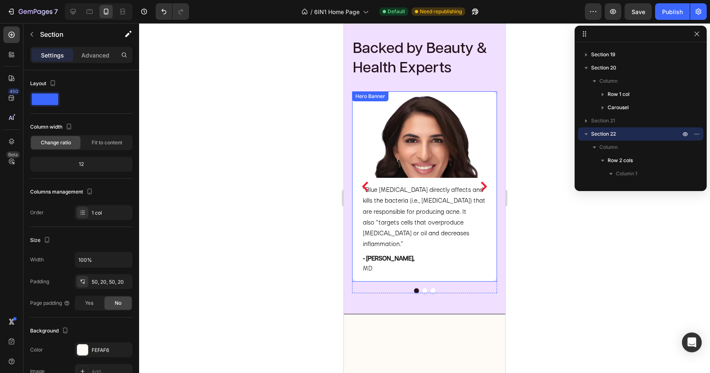
scroll to position [1428, 0]
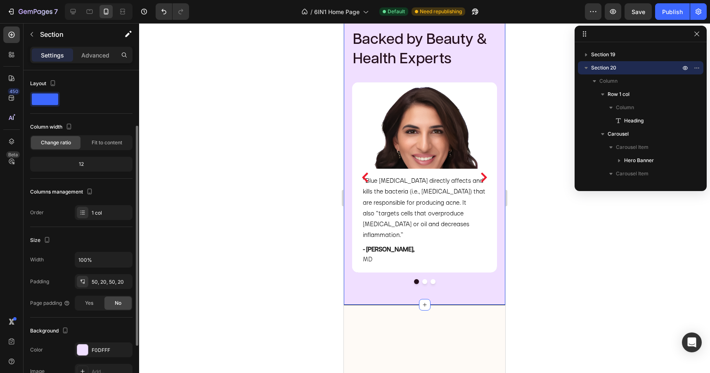
click at [451, 107] on div "Backed by Beauty & Health Experts Heading Row “Blue light therapy directly affe…" at bounding box center [424, 157] width 161 height 297
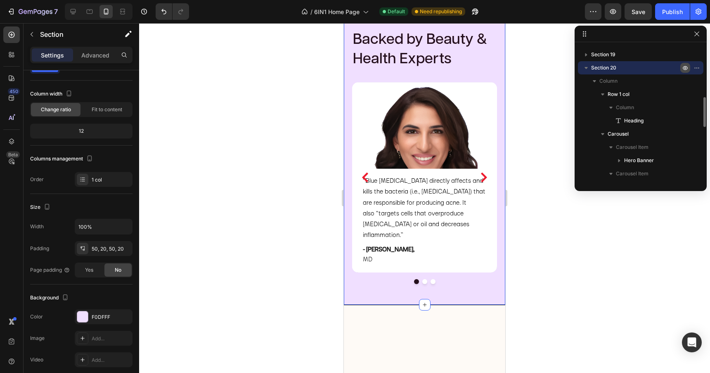
click at [686, 68] on icon "button" at bounding box center [685, 67] width 7 height 7
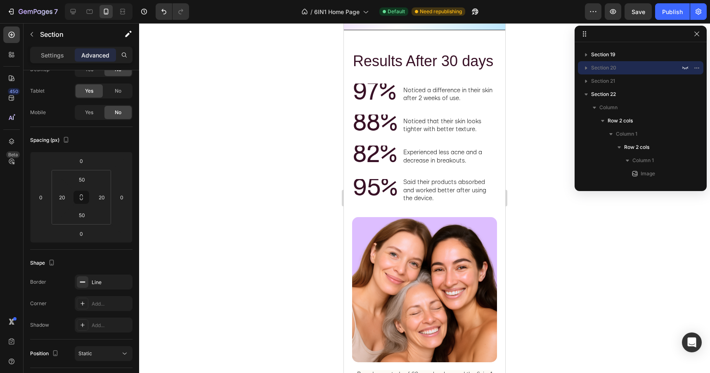
scroll to position [1187, 0]
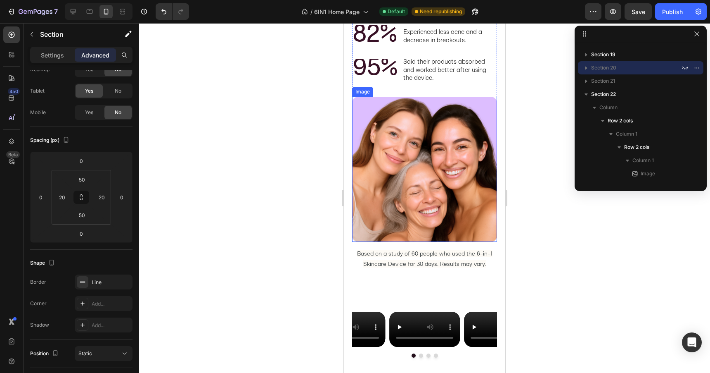
click at [443, 144] on img at bounding box center [424, 169] width 145 height 145
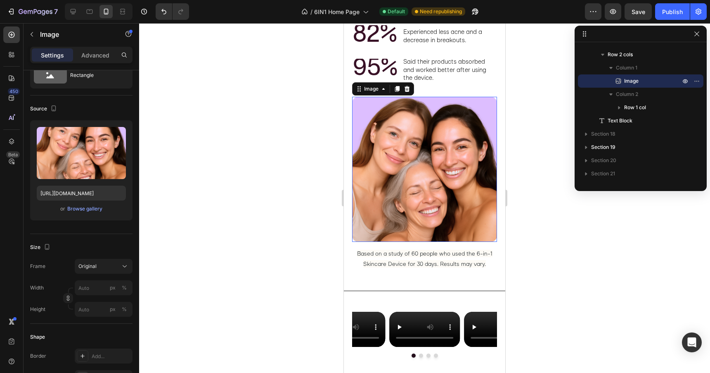
scroll to position [0, 0]
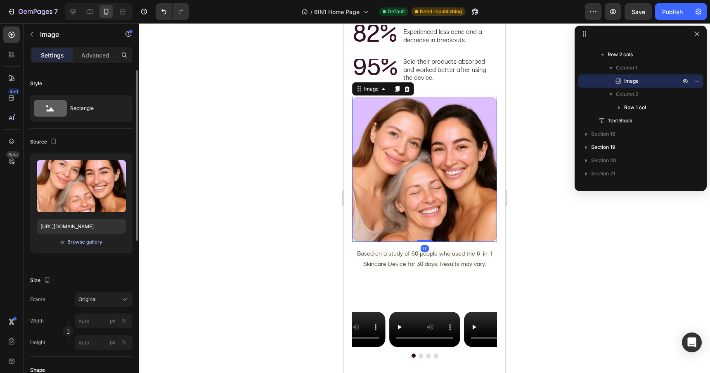
click at [86, 244] on div "Browse gallery" at bounding box center [84, 241] width 35 height 7
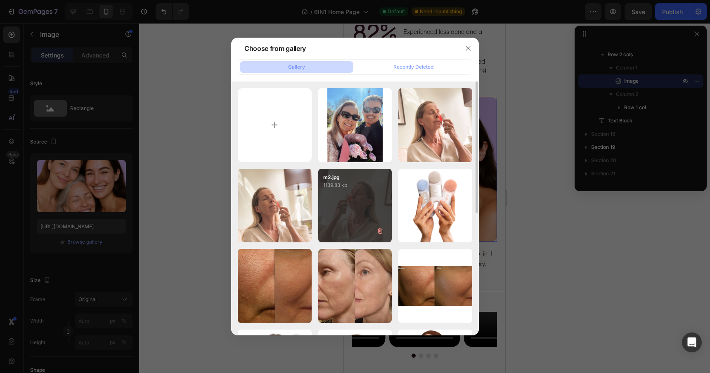
click at [345, 209] on div "m2.jpg 1139.83 kb" at bounding box center [355, 205] width 74 height 74
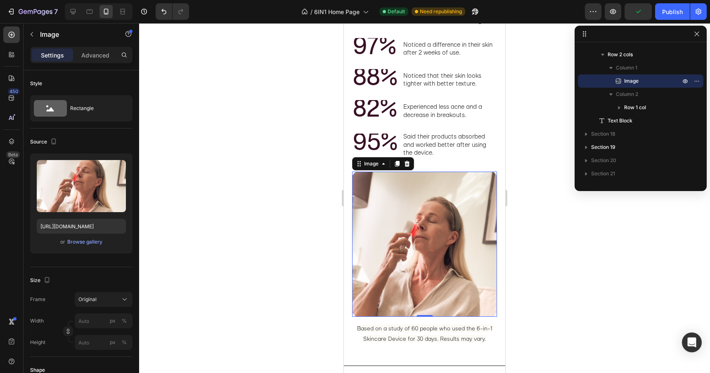
scroll to position [1095, 0]
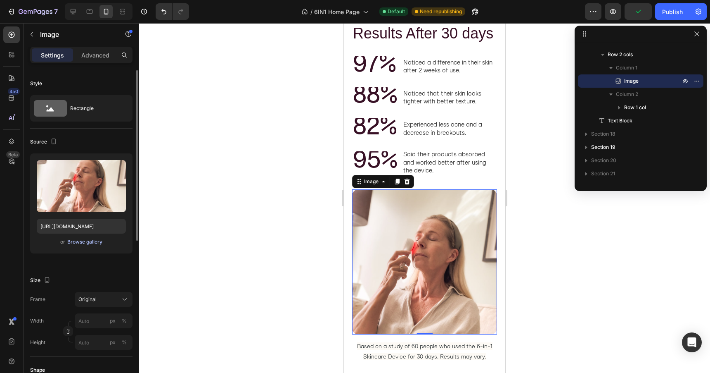
click at [84, 243] on div "Browse gallery" at bounding box center [84, 241] width 35 height 7
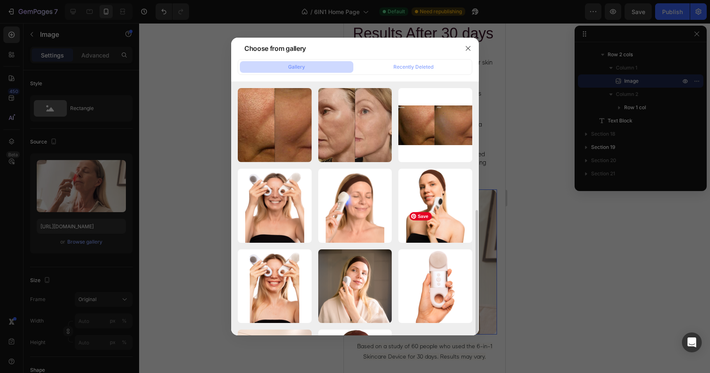
scroll to position [216, 0]
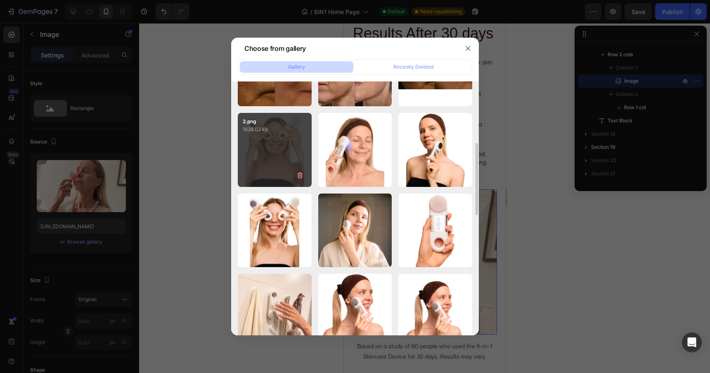
click at [285, 160] on div "2.png 1628.02 kb" at bounding box center [275, 150] width 74 height 74
type input "[URL][DOMAIN_NAME]"
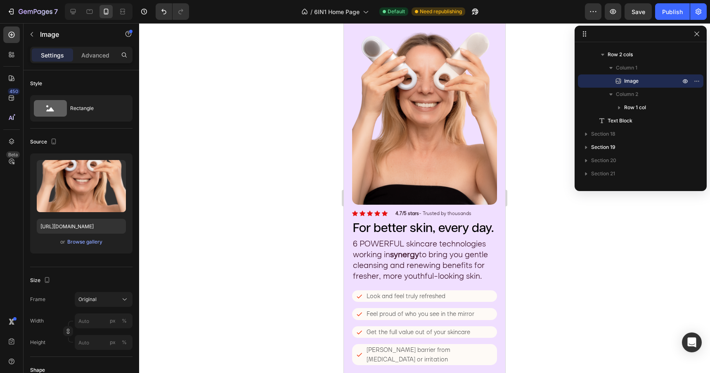
scroll to position [13, 0]
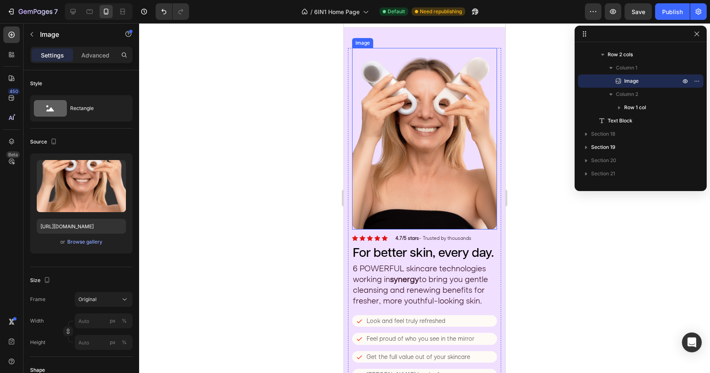
click at [447, 147] on img at bounding box center [424, 138] width 145 height 181
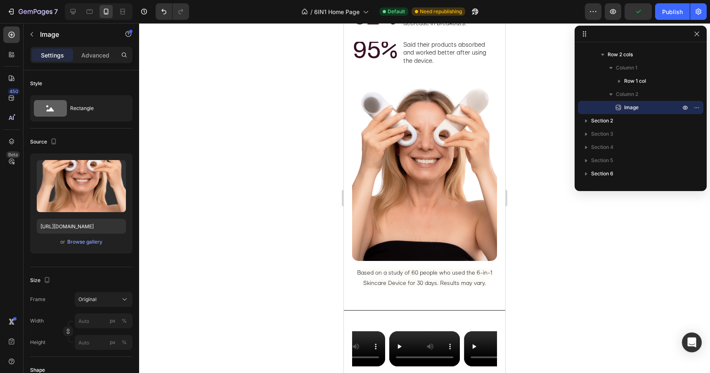
scroll to position [1277, 0]
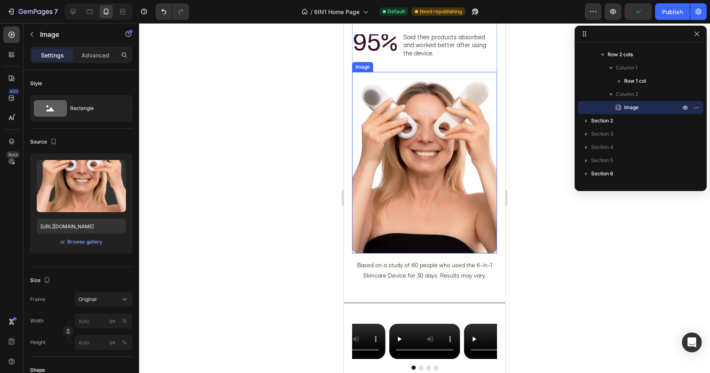
click at [444, 164] on img at bounding box center [424, 162] width 145 height 181
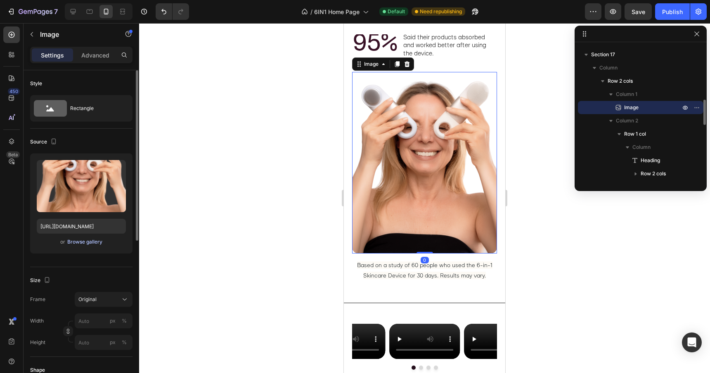
click at [90, 243] on div "Browse gallery" at bounding box center [84, 241] width 35 height 7
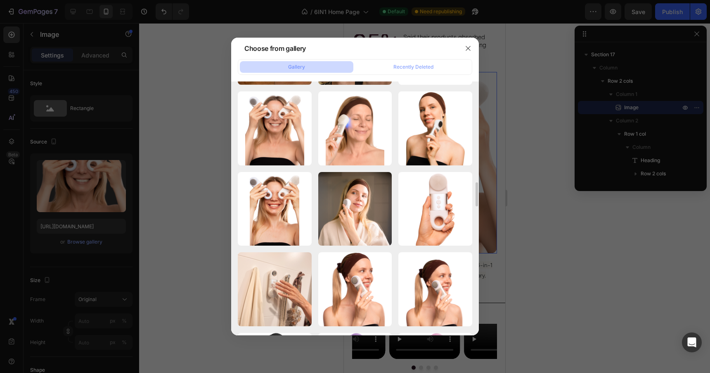
scroll to position [0, 0]
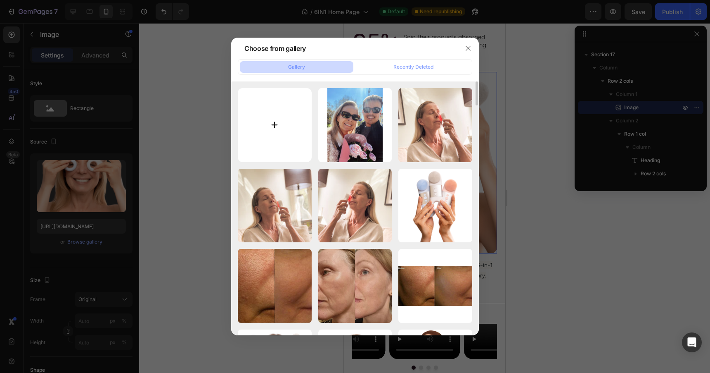
click at [280, 120] on input "file" at bounding box center [275, 125] width 74 height 74
type input "C:\fakepath\hero_02.png"
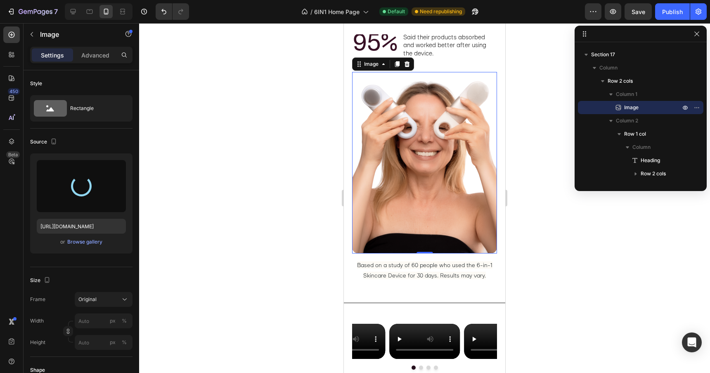
type input "https://cdn.shopify.com/s/files/1/0788/4773/8202/files/gempages_531206314412475…"
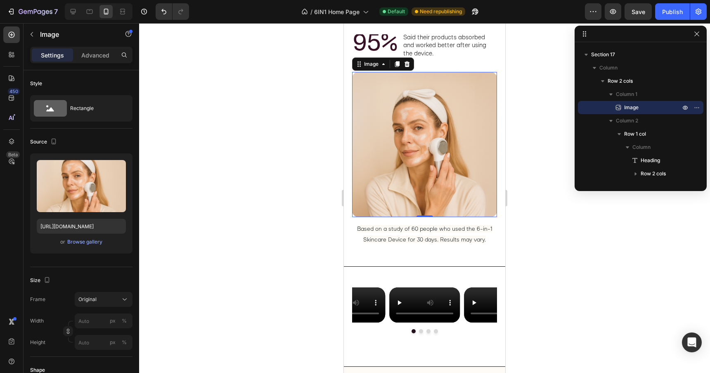
click at [531, 178] on div at bounding box center [424, 197] width 571 height 349
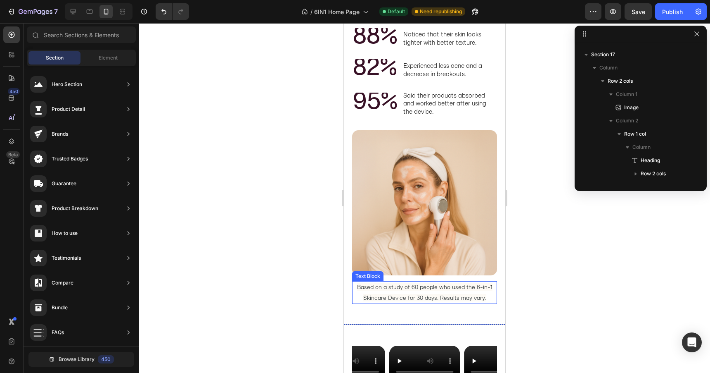
scroll to position [1229, 0]
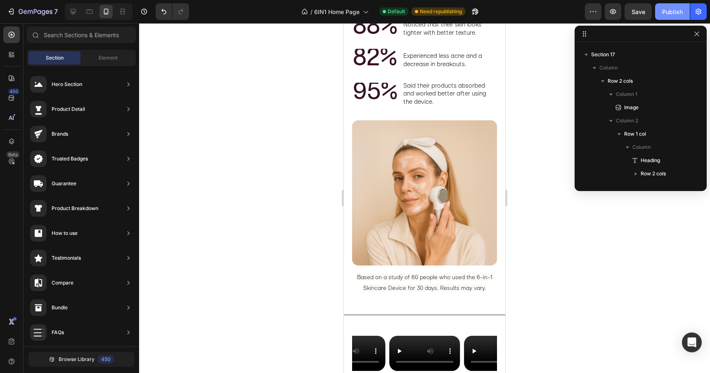
click at [665, 12] on div "Publish" at bounding box center [672, 11] width 21 height 9
